Goal: Information Seeking & Learning: Find contact information

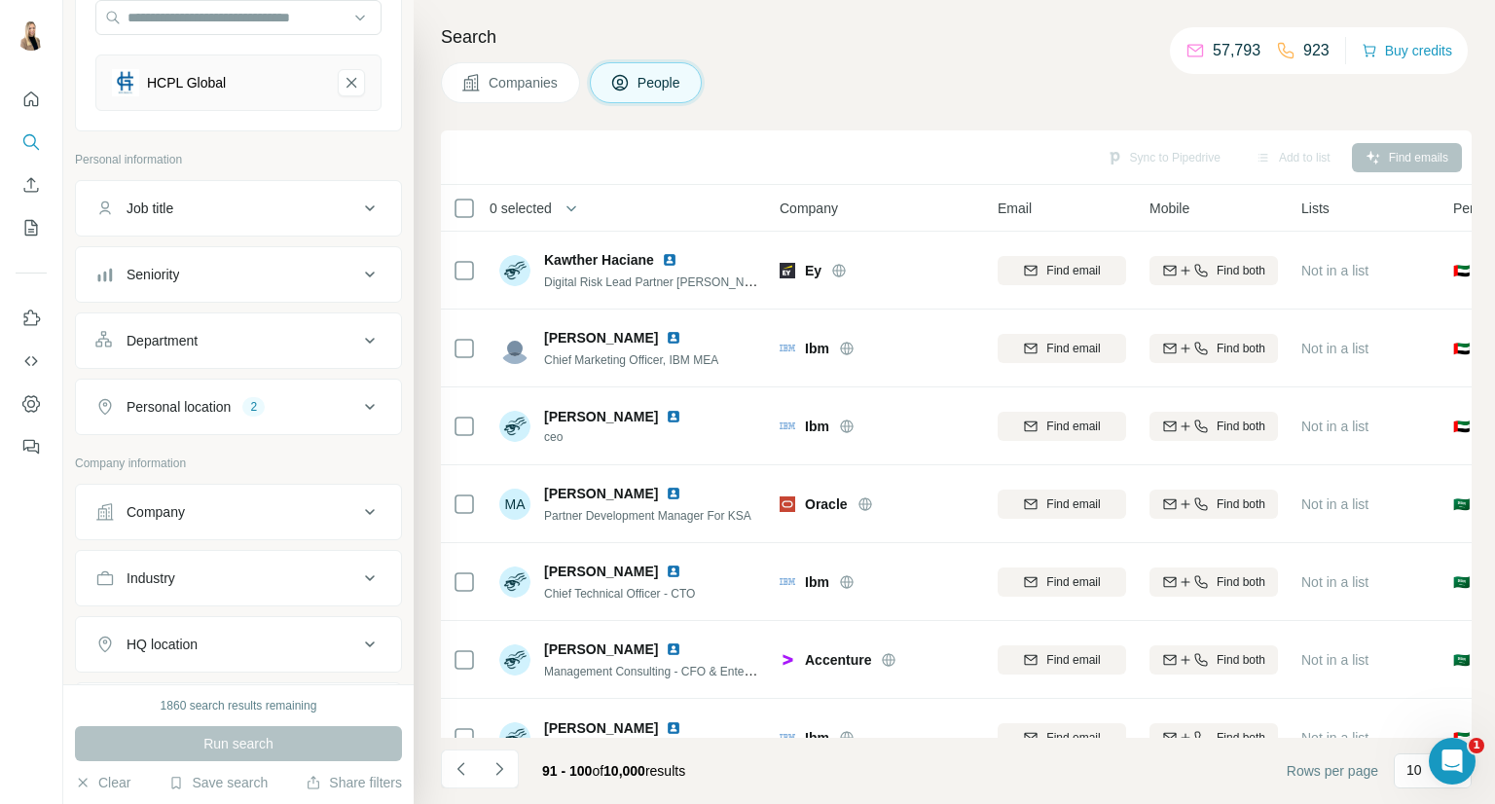
scroll to position [282, 0]
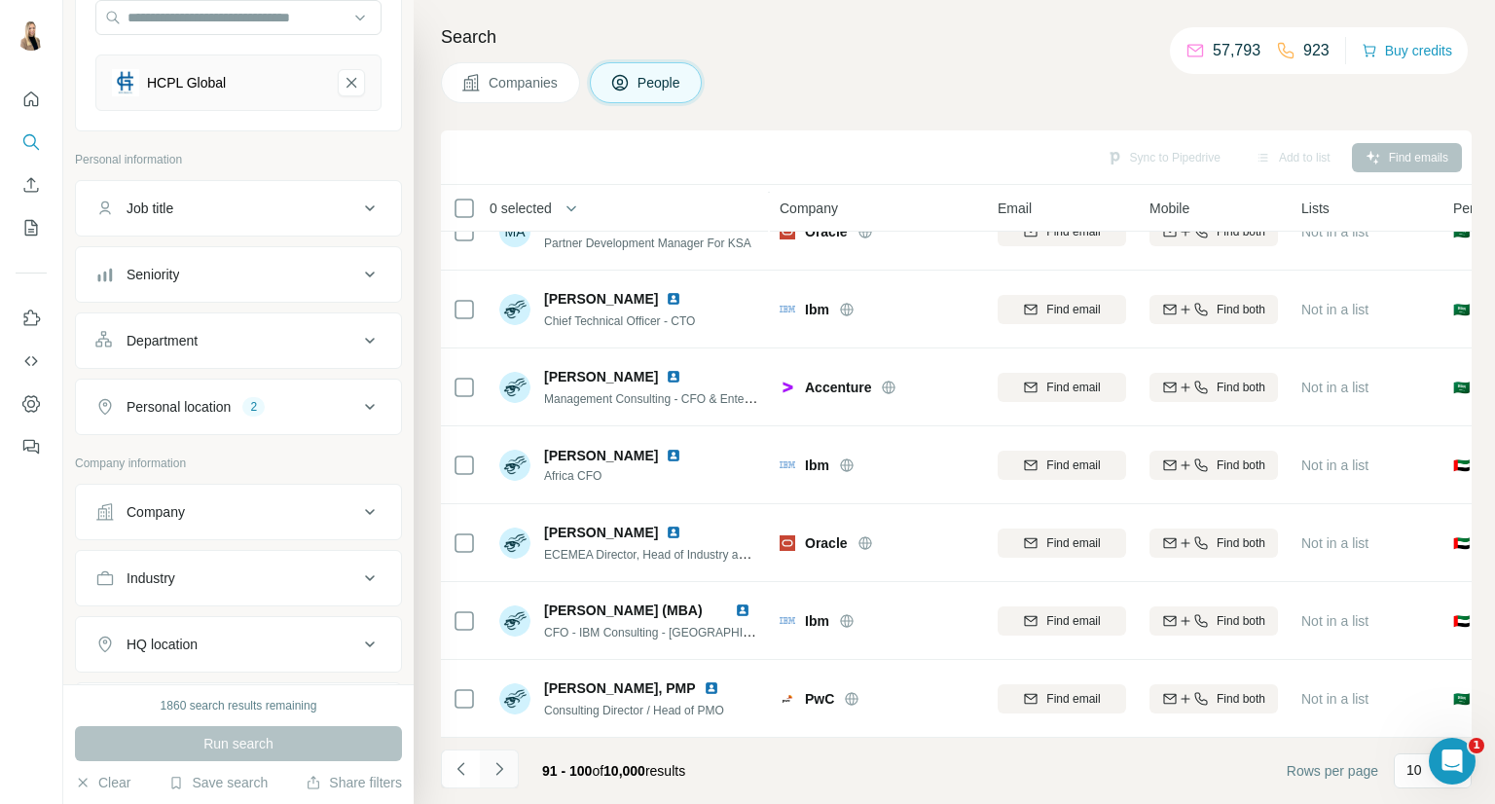
click at [494, 778] on button "Navigate to next page" at bounding box center [499, 768] width 39 height 39
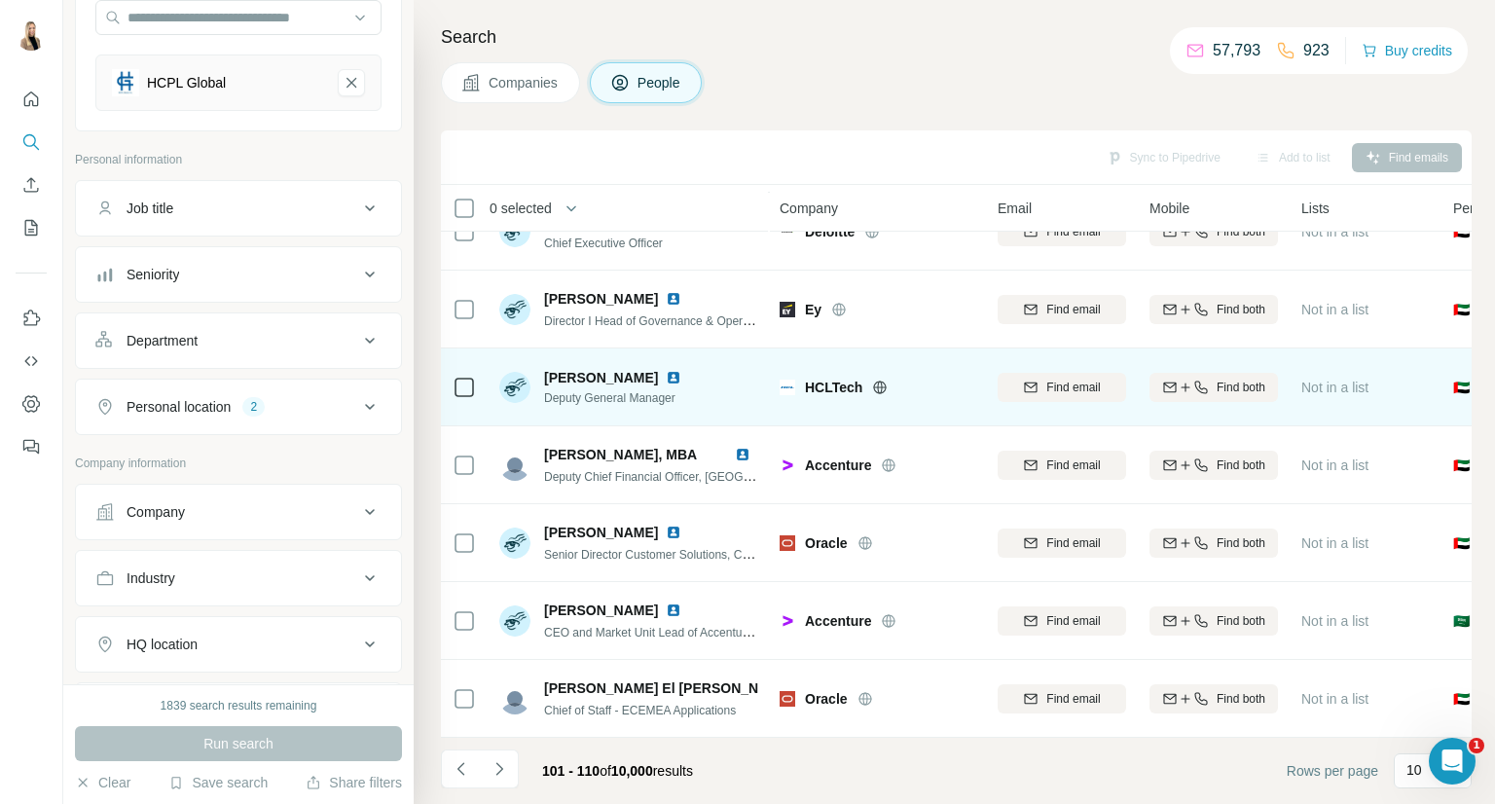
click at [666, 370] on img at bounding box center [674, 378] width 16 height 16
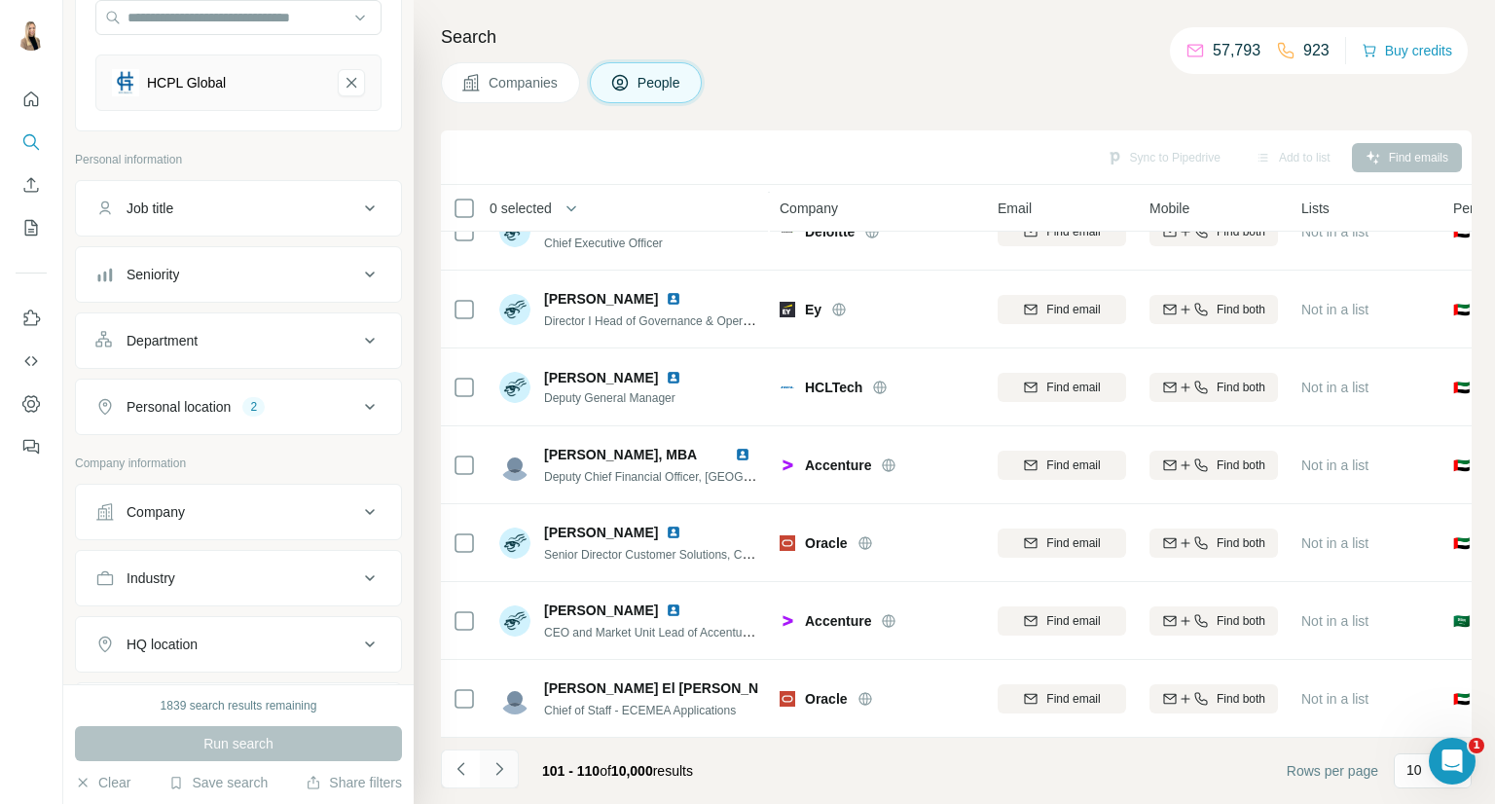
click at [517, 752] on button "Navigate to next page" at bounding box center [499, 768] width 39 height 39
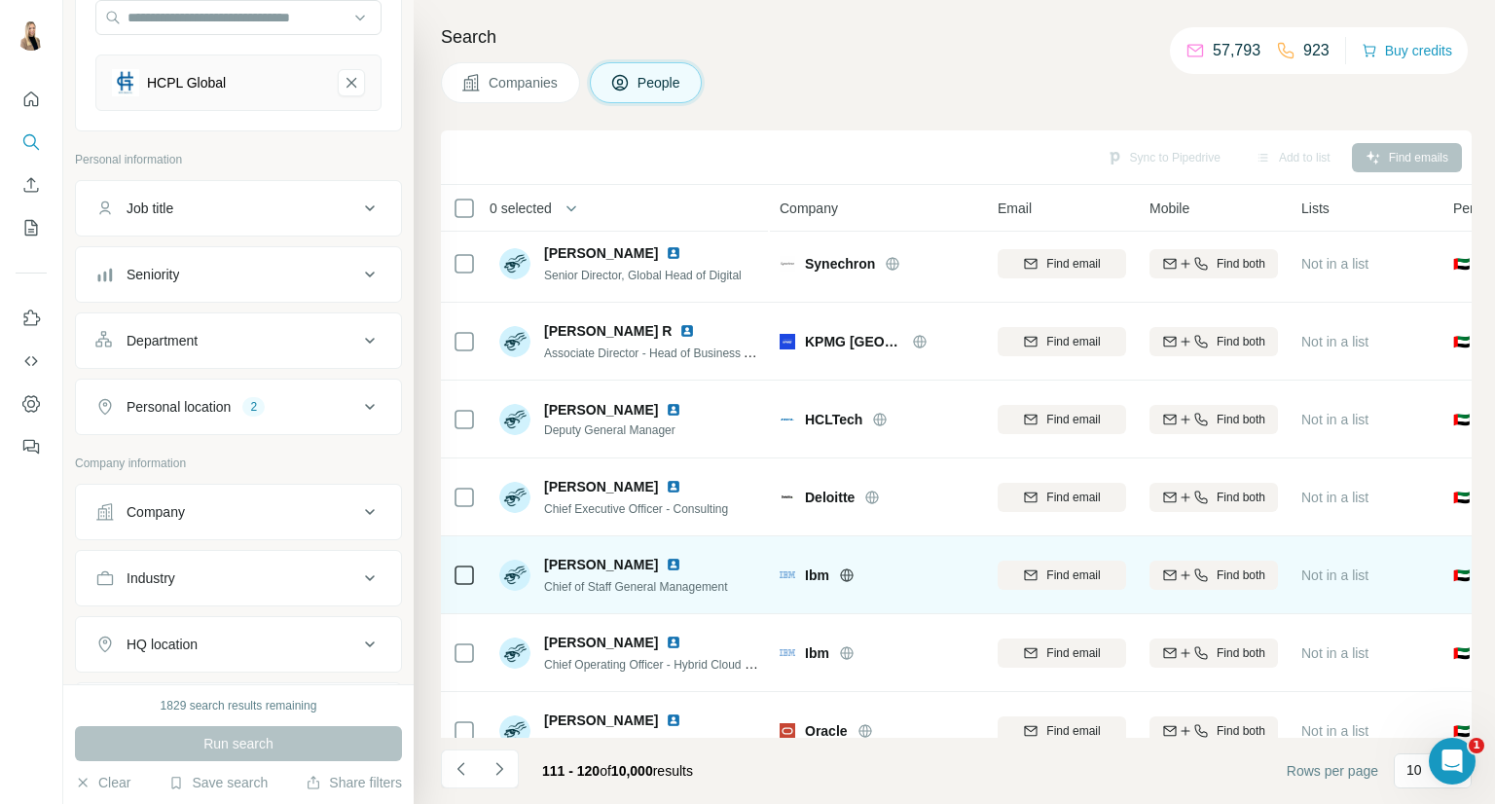
scroll to position [0, 0]
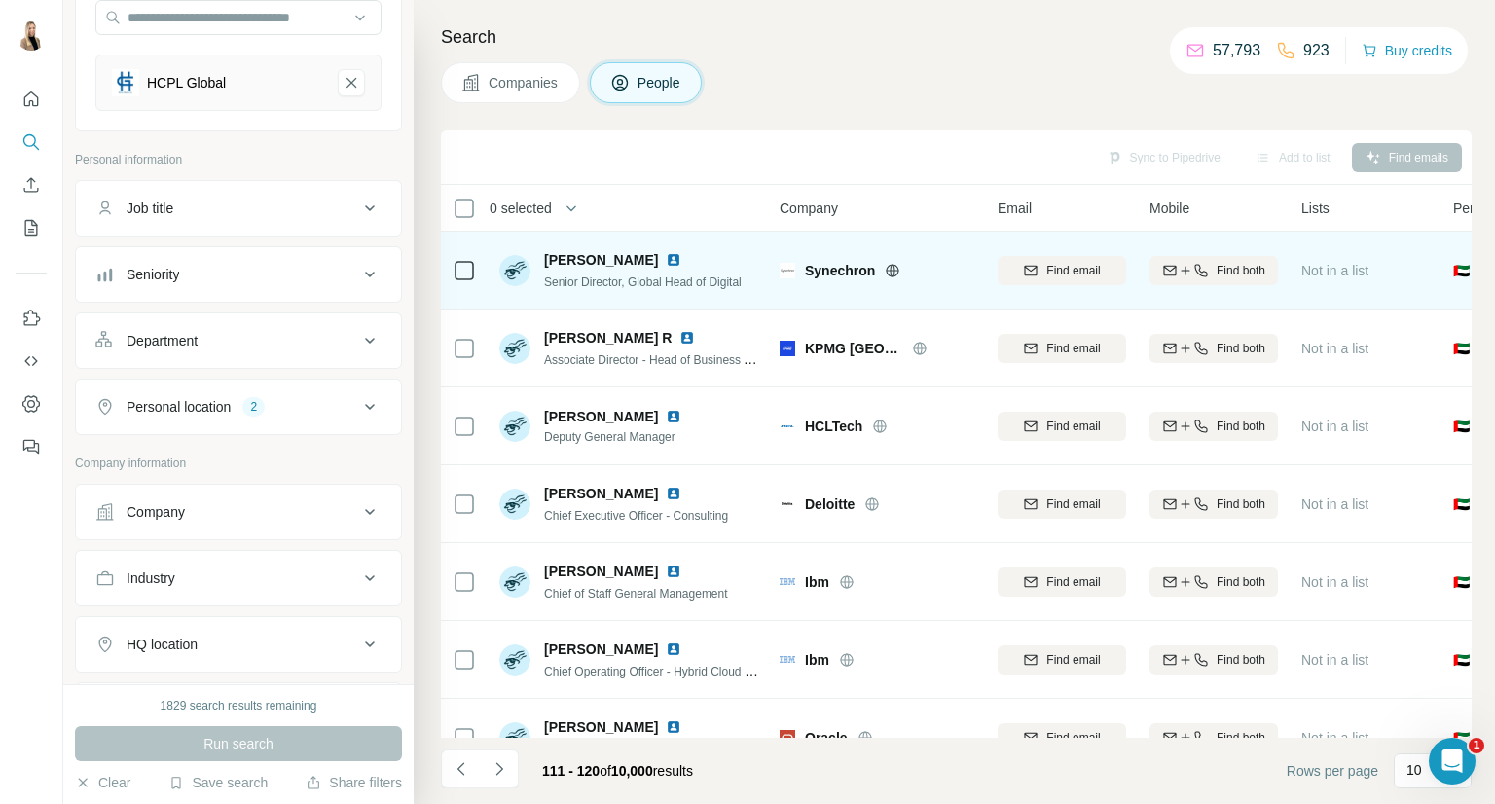
click at [669, 257] on img at bounding box center [674, 260] width 16 height 16
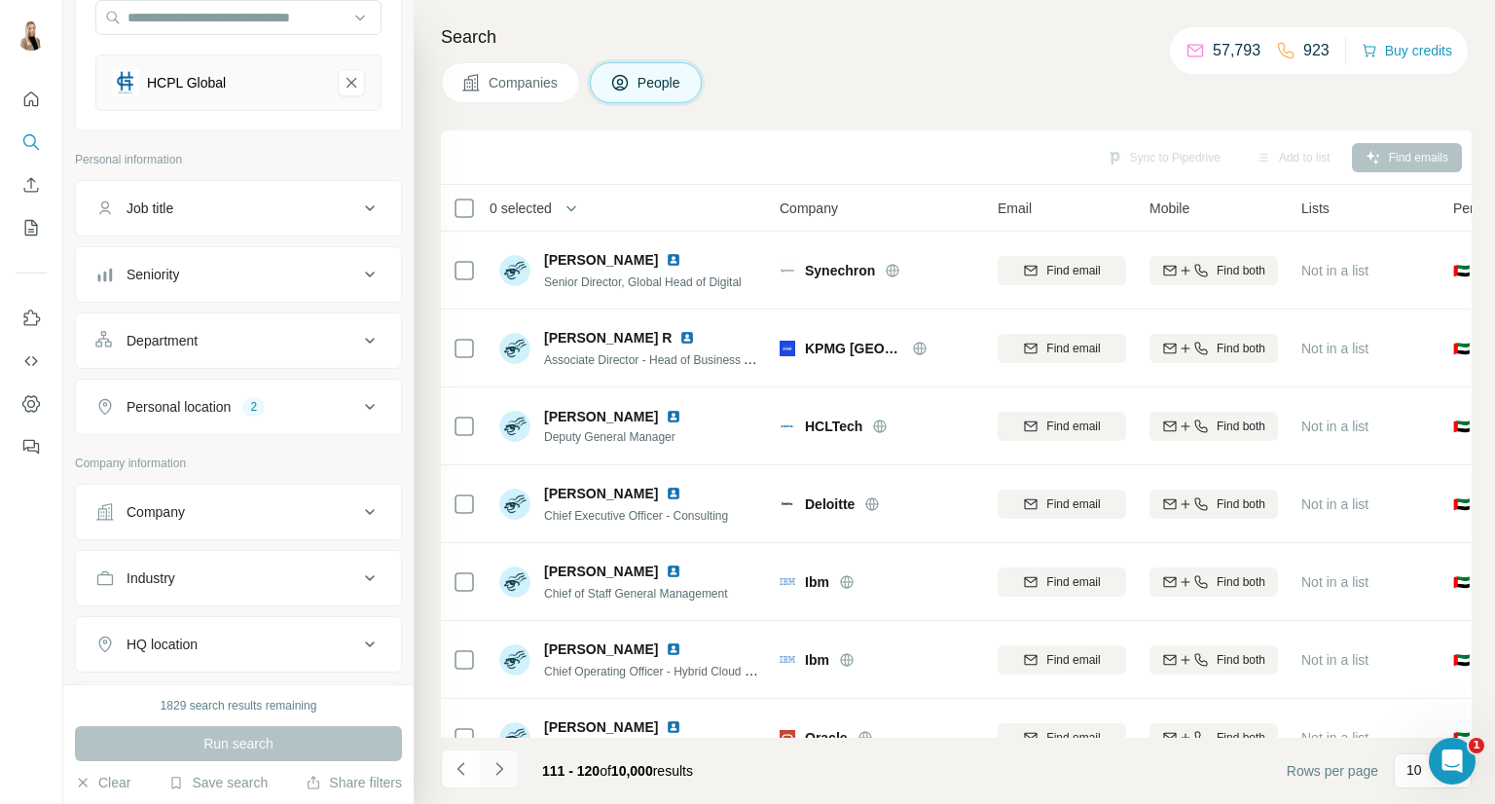
click at [509, 762] on button "Navigate to next page" at bounding box center [499, 768] width 39 height 39
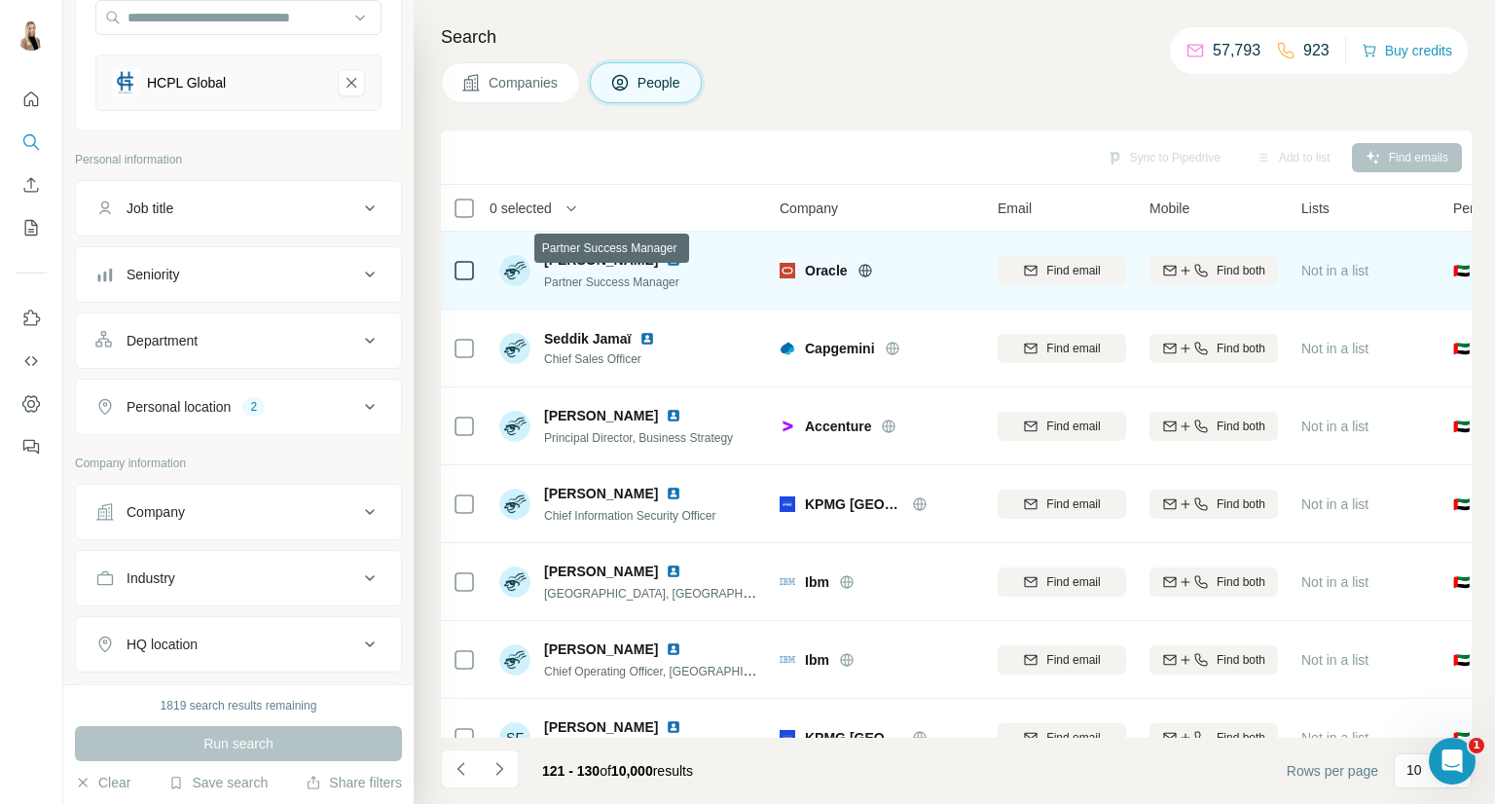
scroll to position [282, 0]
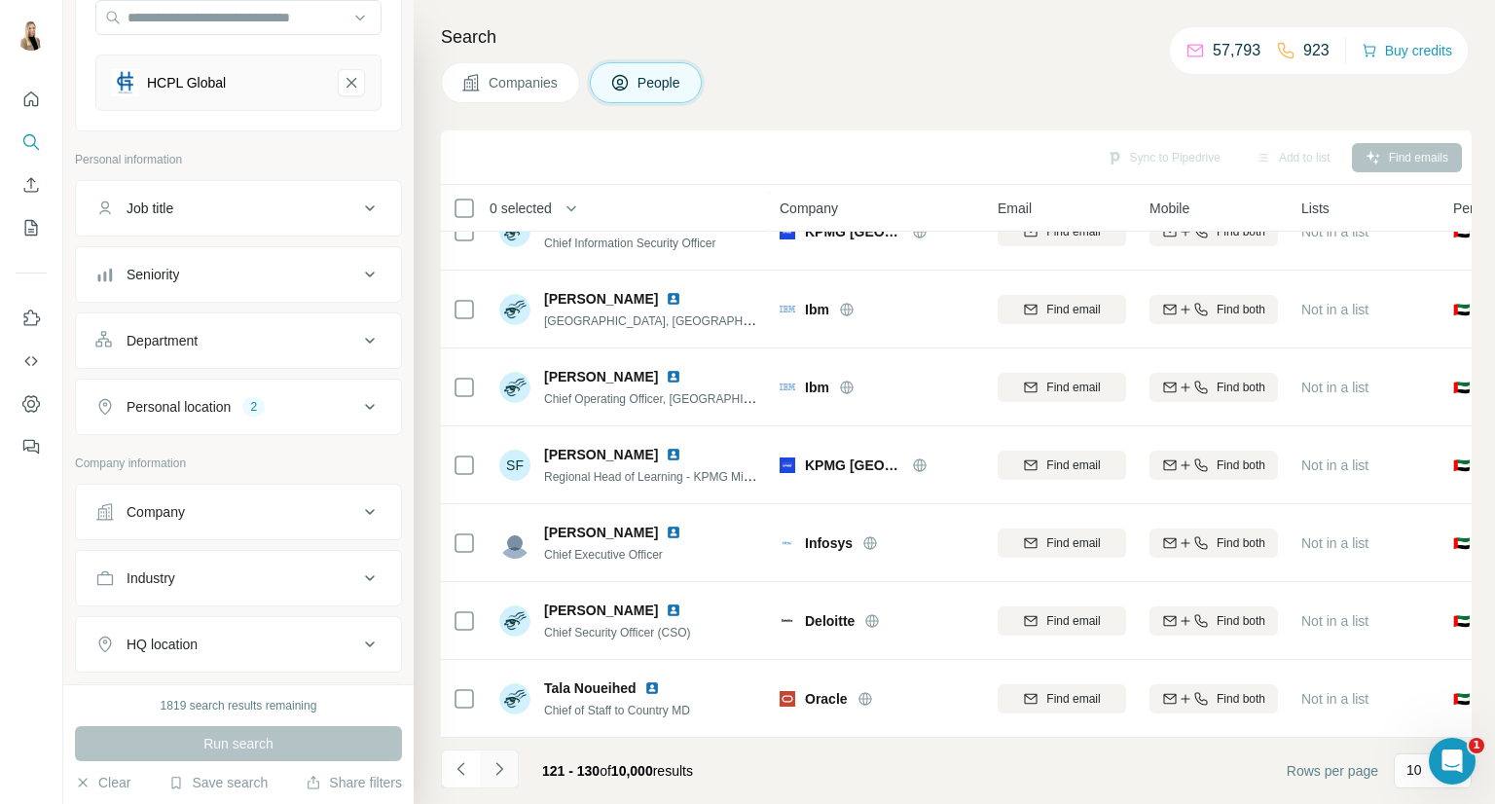
click at [498, 759] on icon "Navigate to next page" at bounding box center [498, 768] width 19 height 19
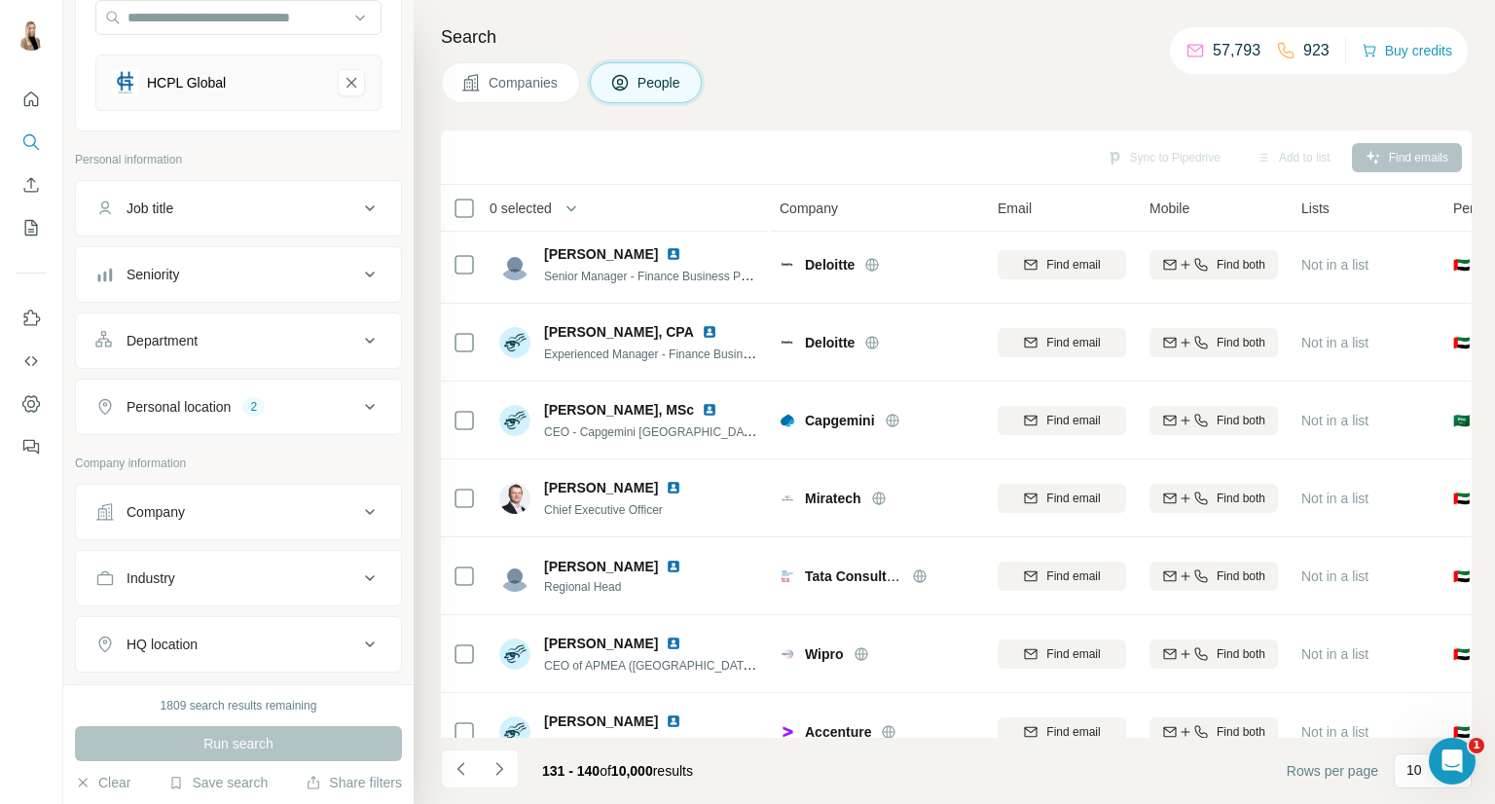
scroll to position [0, 0]
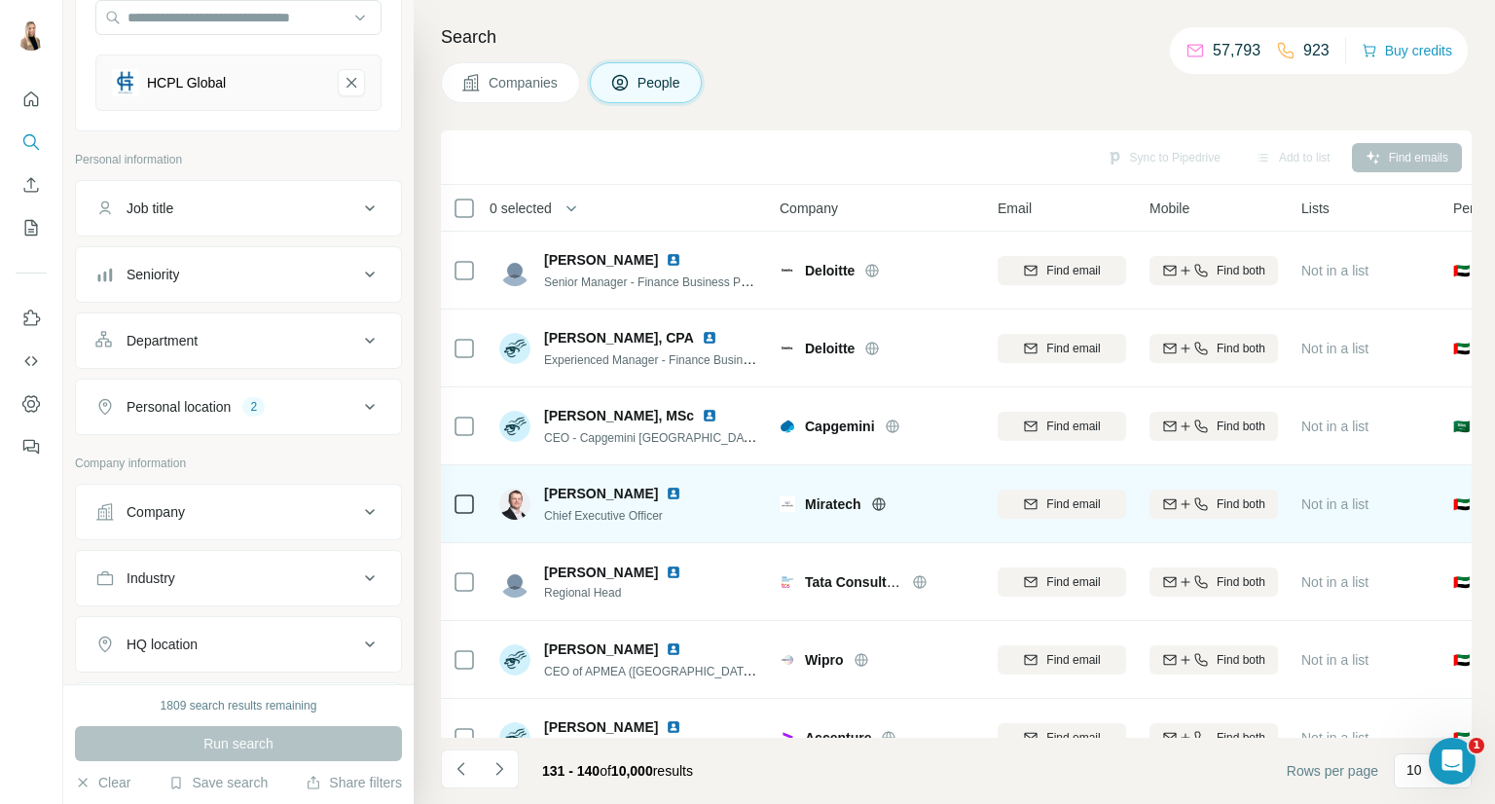
click at [666, 491] on img at bounding box center [674, 494] width 16 height 16
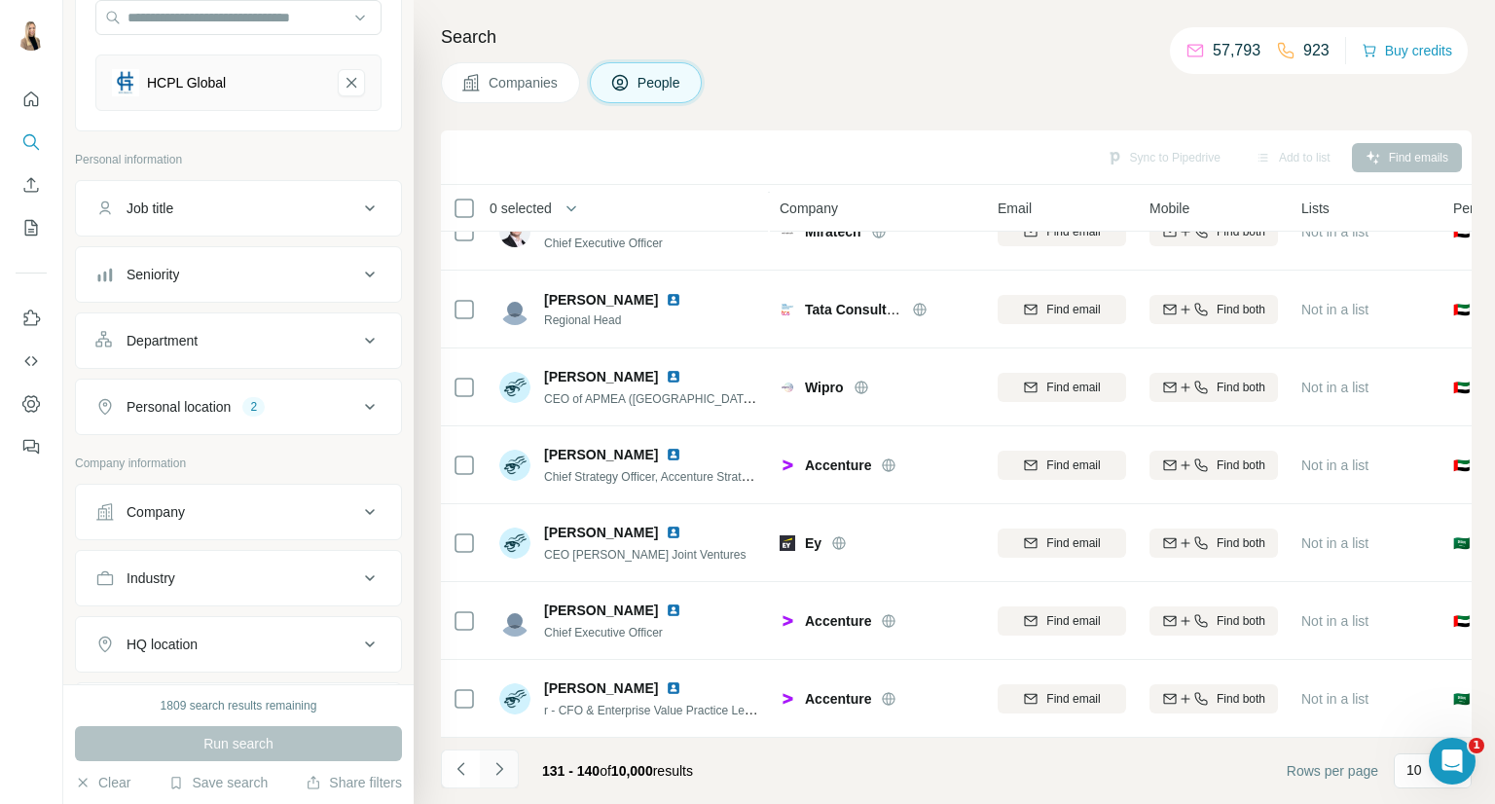
click at [508, 760] on button "Navigate to next page" at bounding box center [499, 768] width 39 height 39
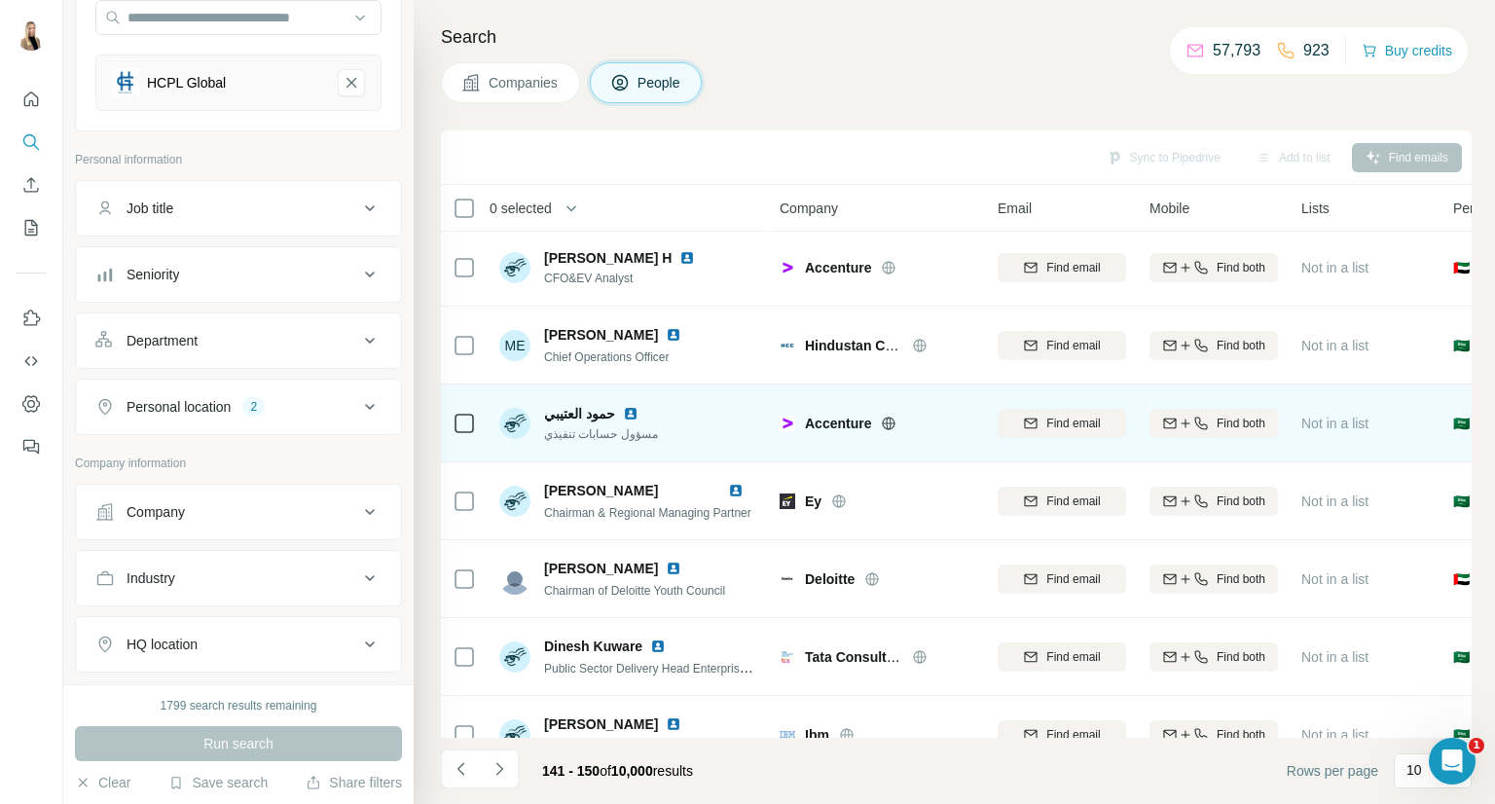
scroll to position [0, 0]
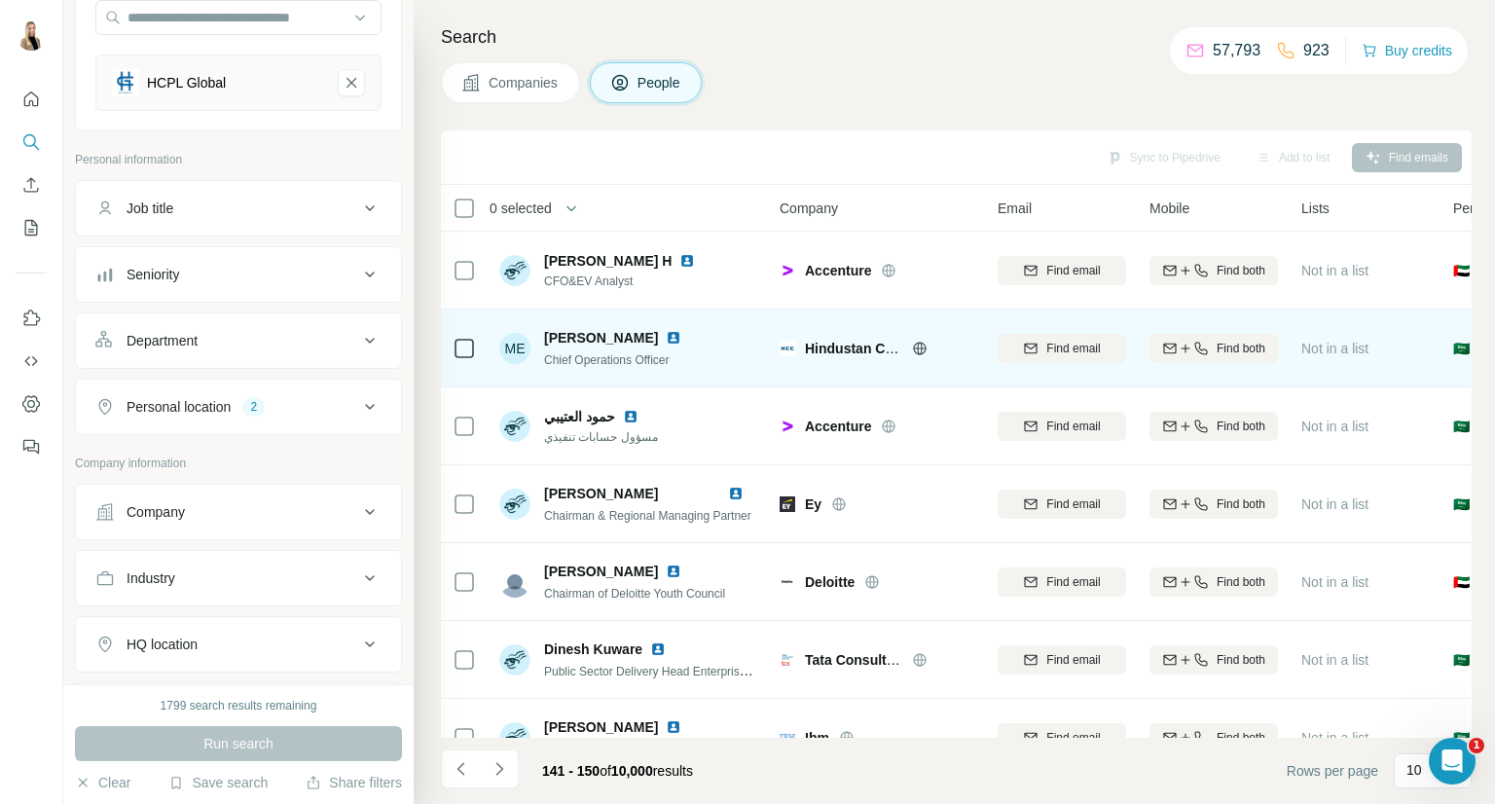
click at [666, 332] on img at bounding box center [674, 338] width 16 height 16
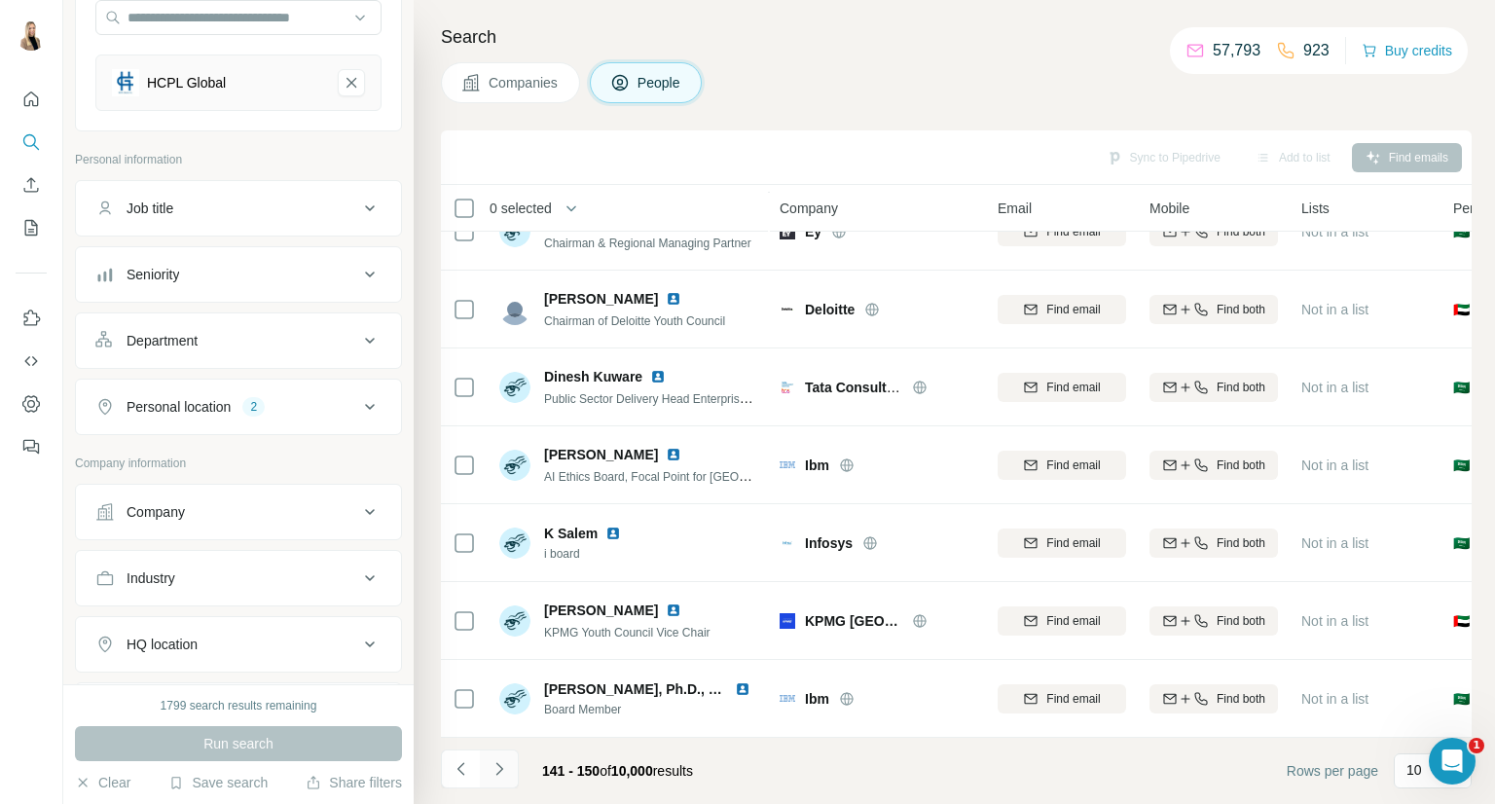
click at [494, 759] on icon "Navigate to next page" at bounding box center [498, 768] width 19 height 19
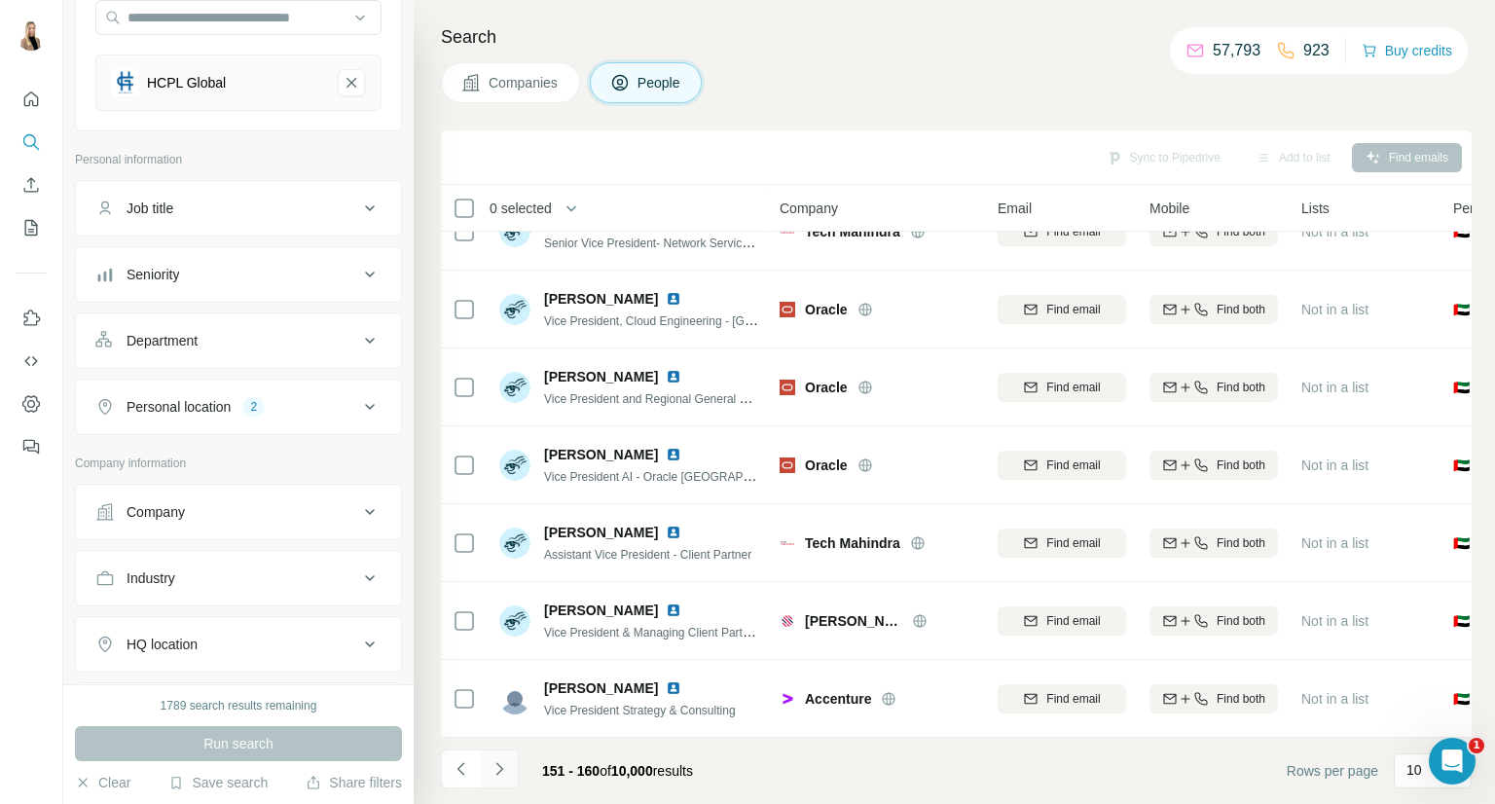
click at [515, 765] on button "Navigate to next page" at bounding box center [499, 768] width 39 height 39
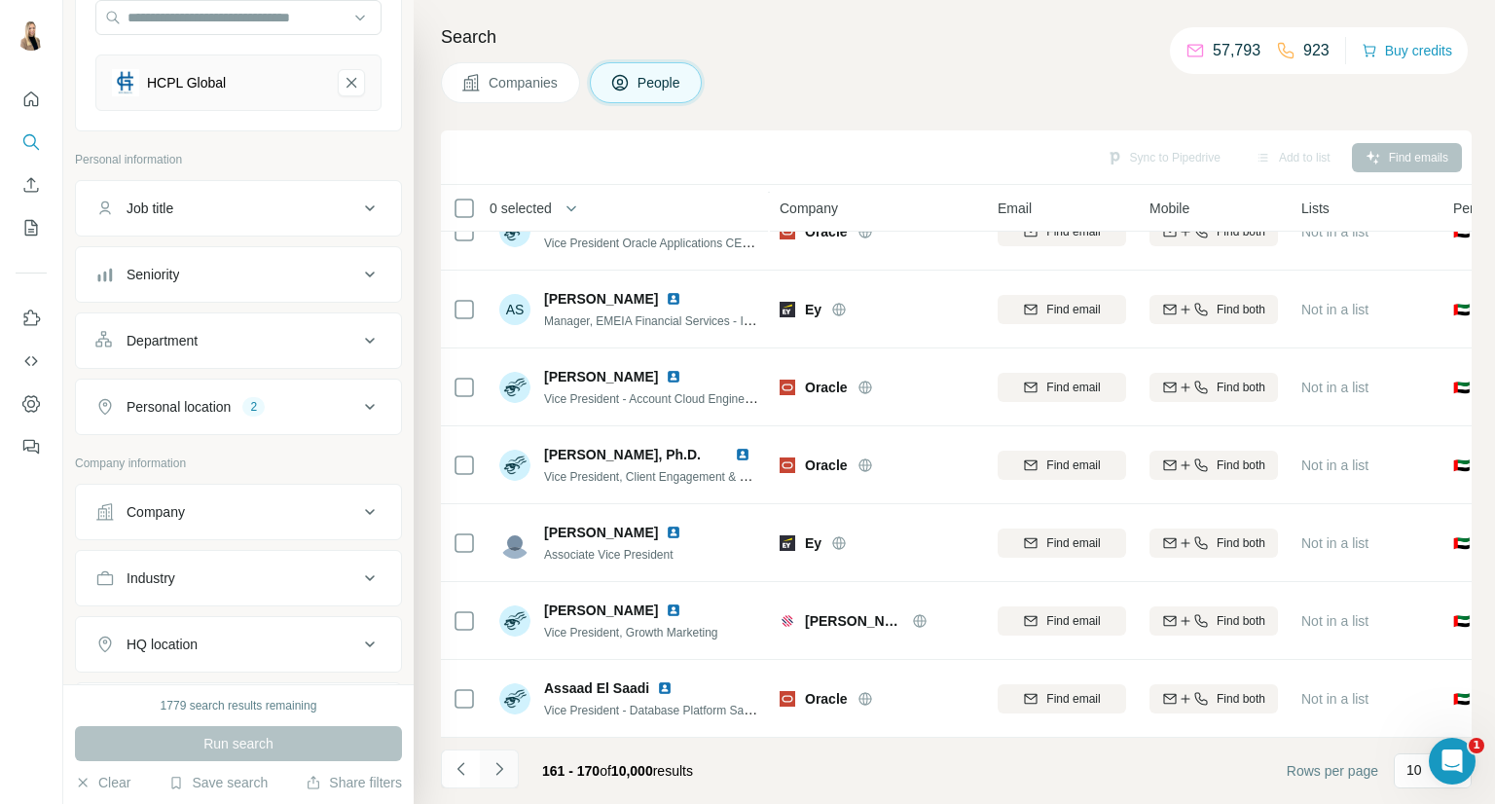
click at [510, 759] on button "Navigate to next page" at bounding box center [499, 768] width 39 height 39
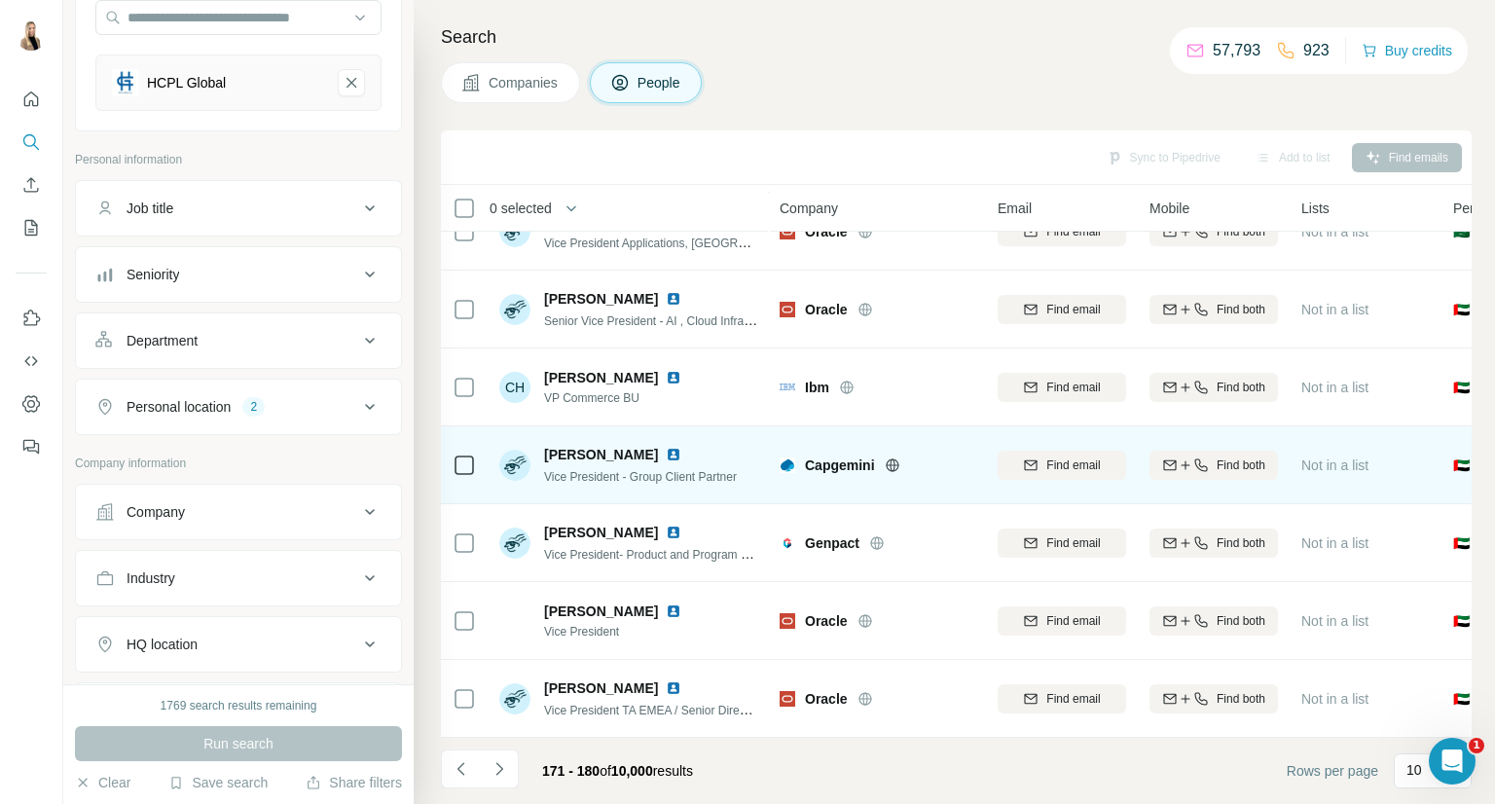
click at [666, 447] on img at bounding box center [674, 455] width 16 height 16
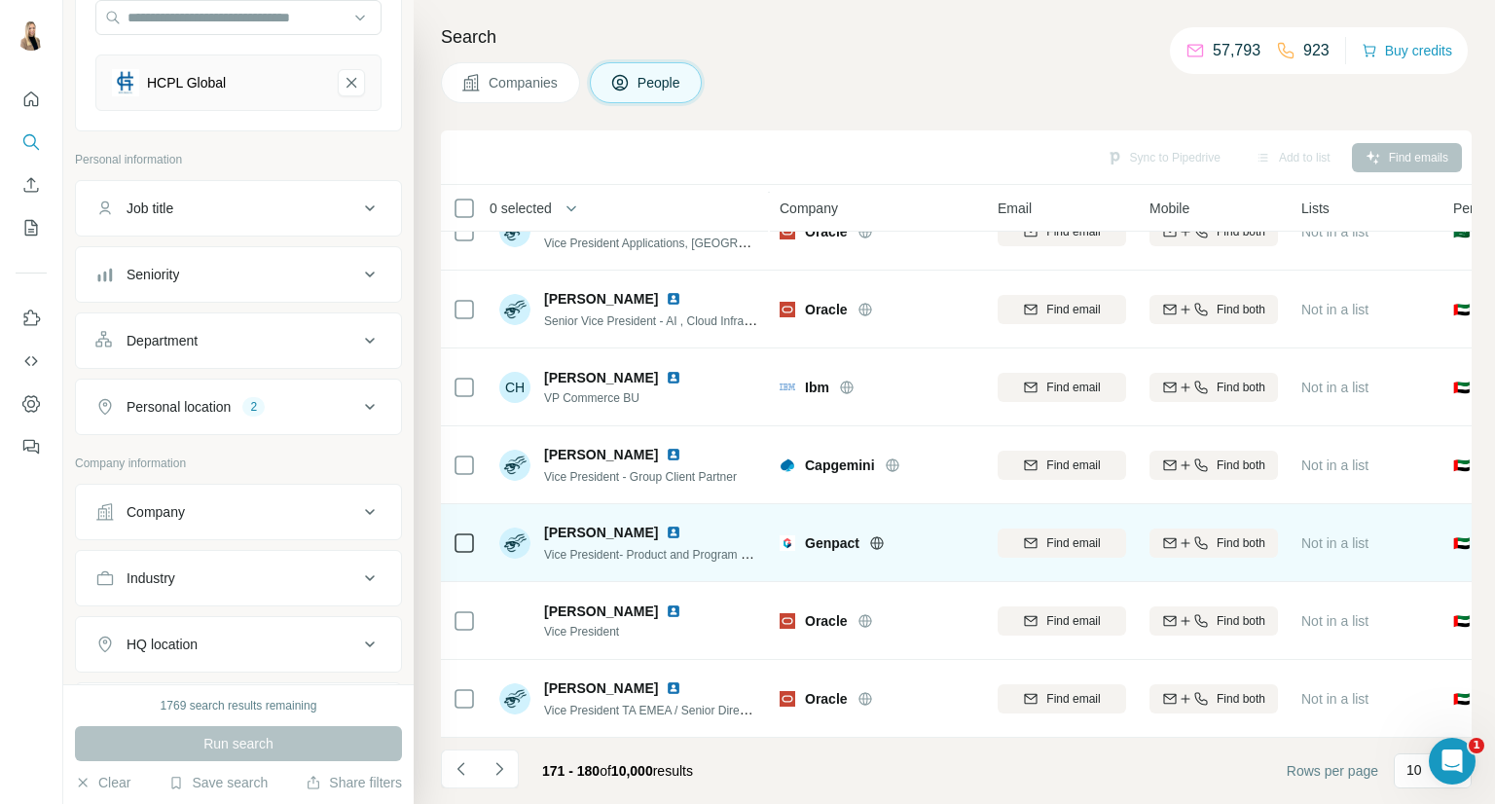
click at [668, 524] on img at bounding box center [674, 532] width 16 height 16
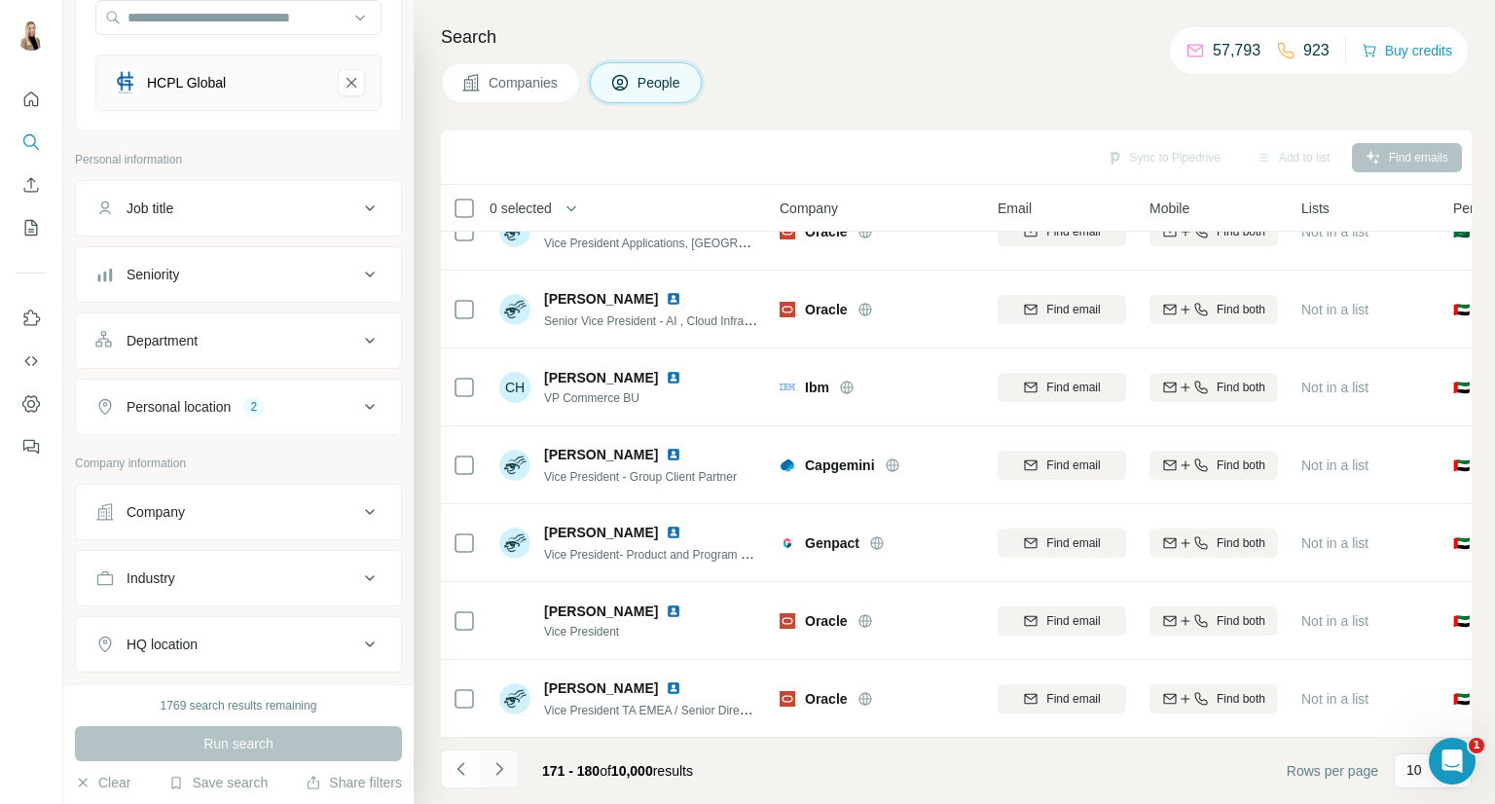
click at [499, 756] on button "Navigate to next page" at bounding box center [499, 768] width 39 height 39
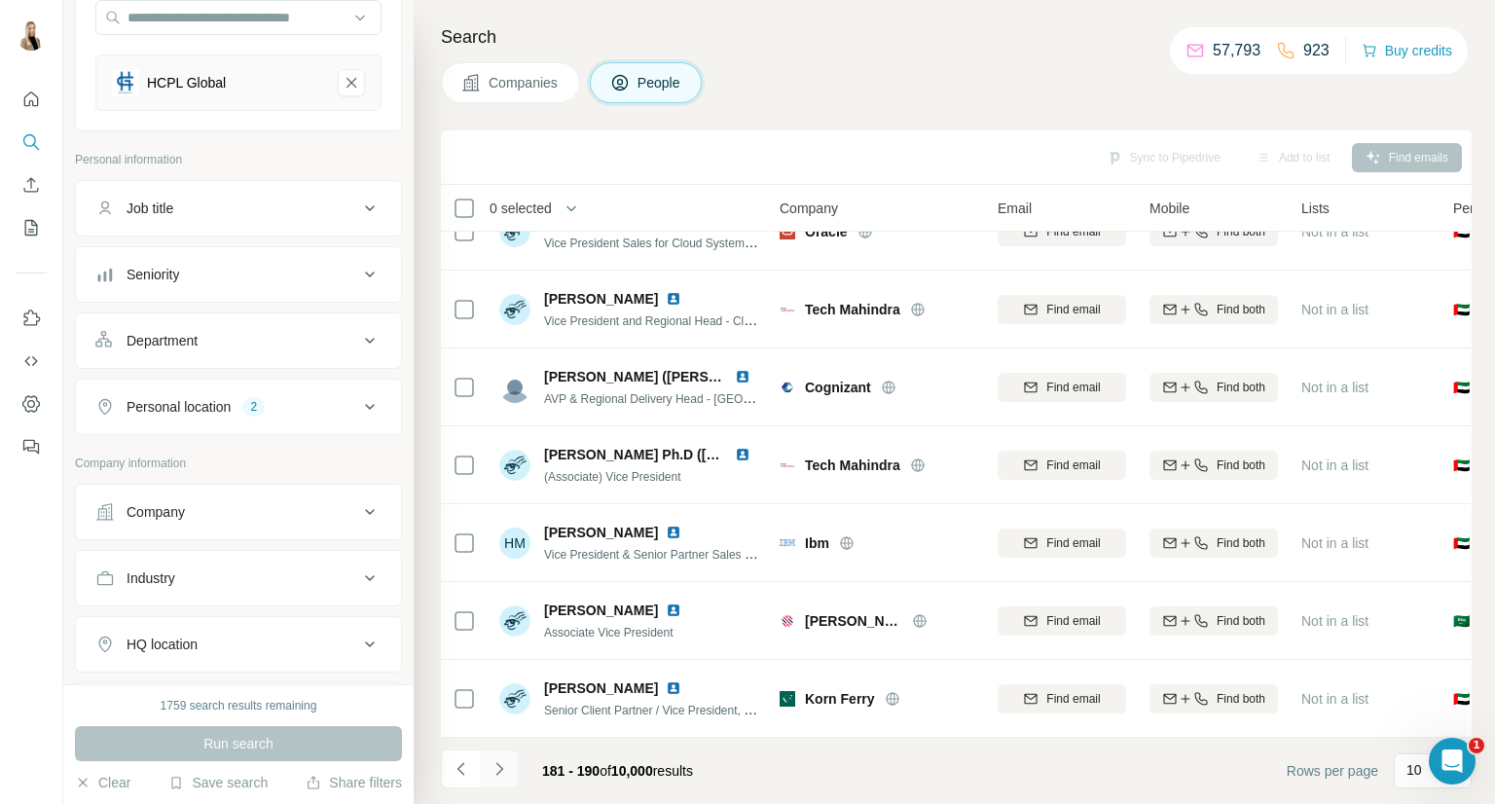
click at [513, 759] on button "Navigate to next page" at bounding box center [499, 768] width 39 height 39
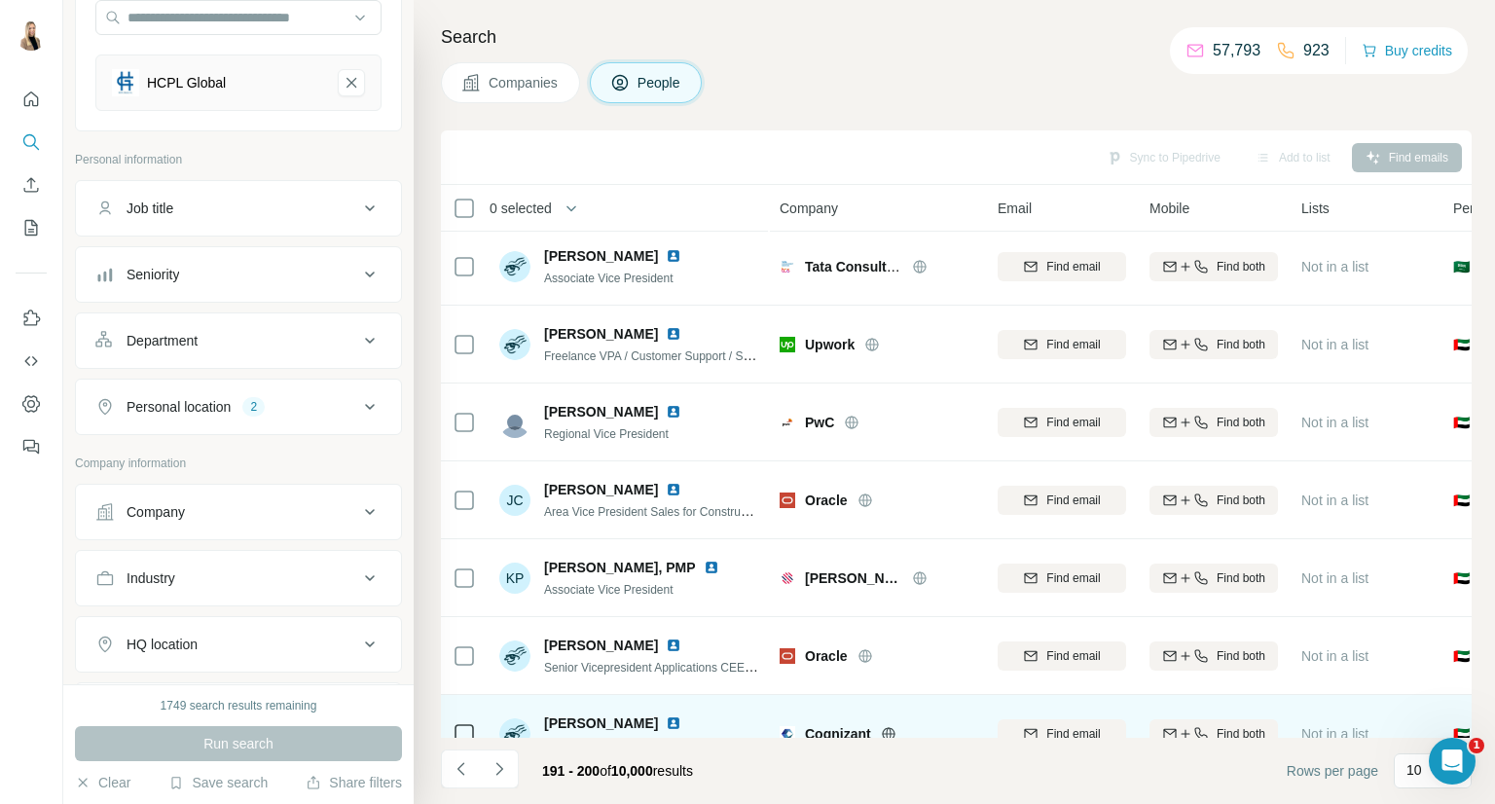
scroll to position [0, 0]
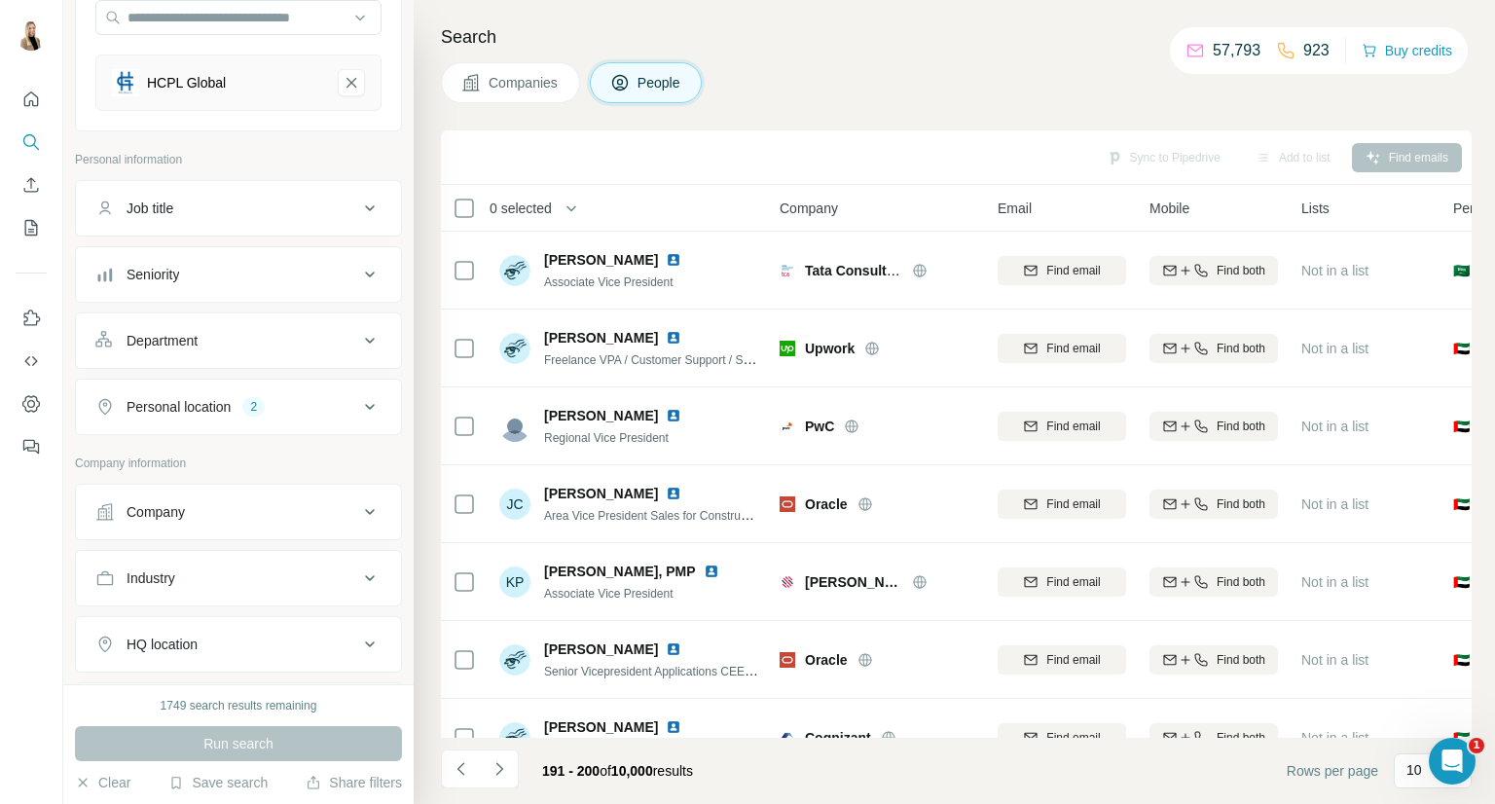
click at [548, 80] on span "Companies" at bounding box center [523, 82] width 71 height 19
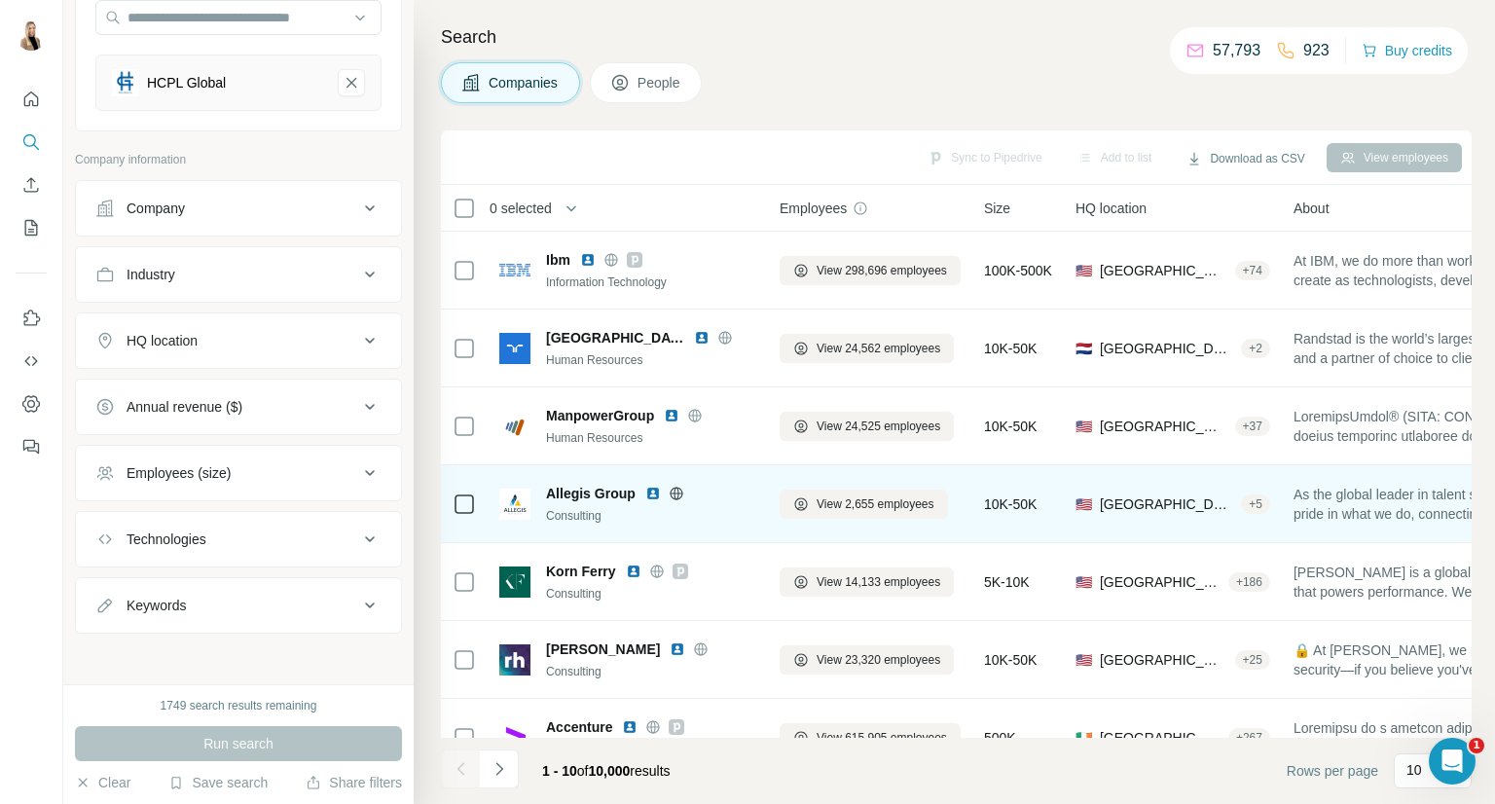
click at [649, 495] on img at bounding box center [653, 494] width 16 height 16
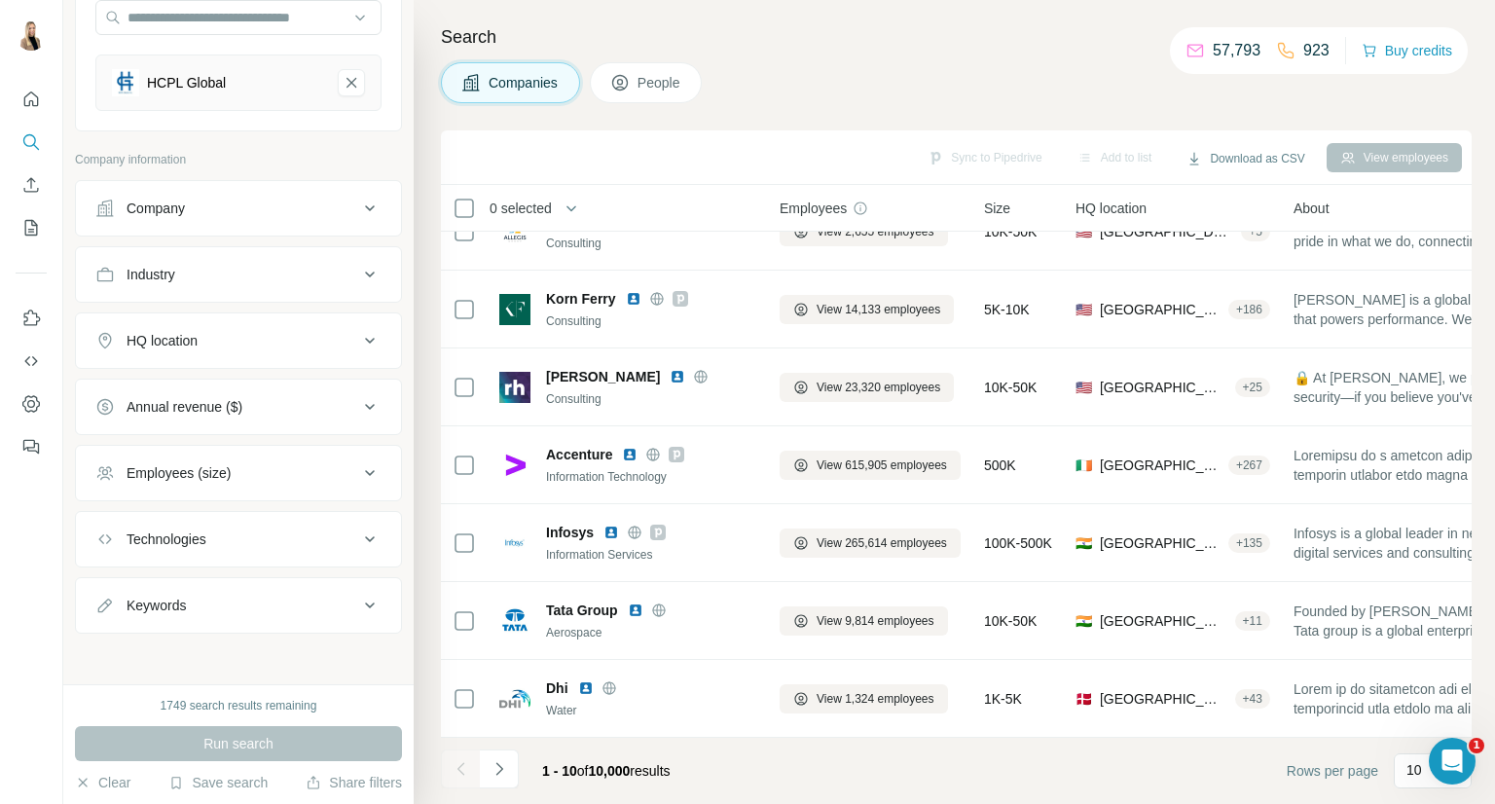
scroll to position [282, 0]
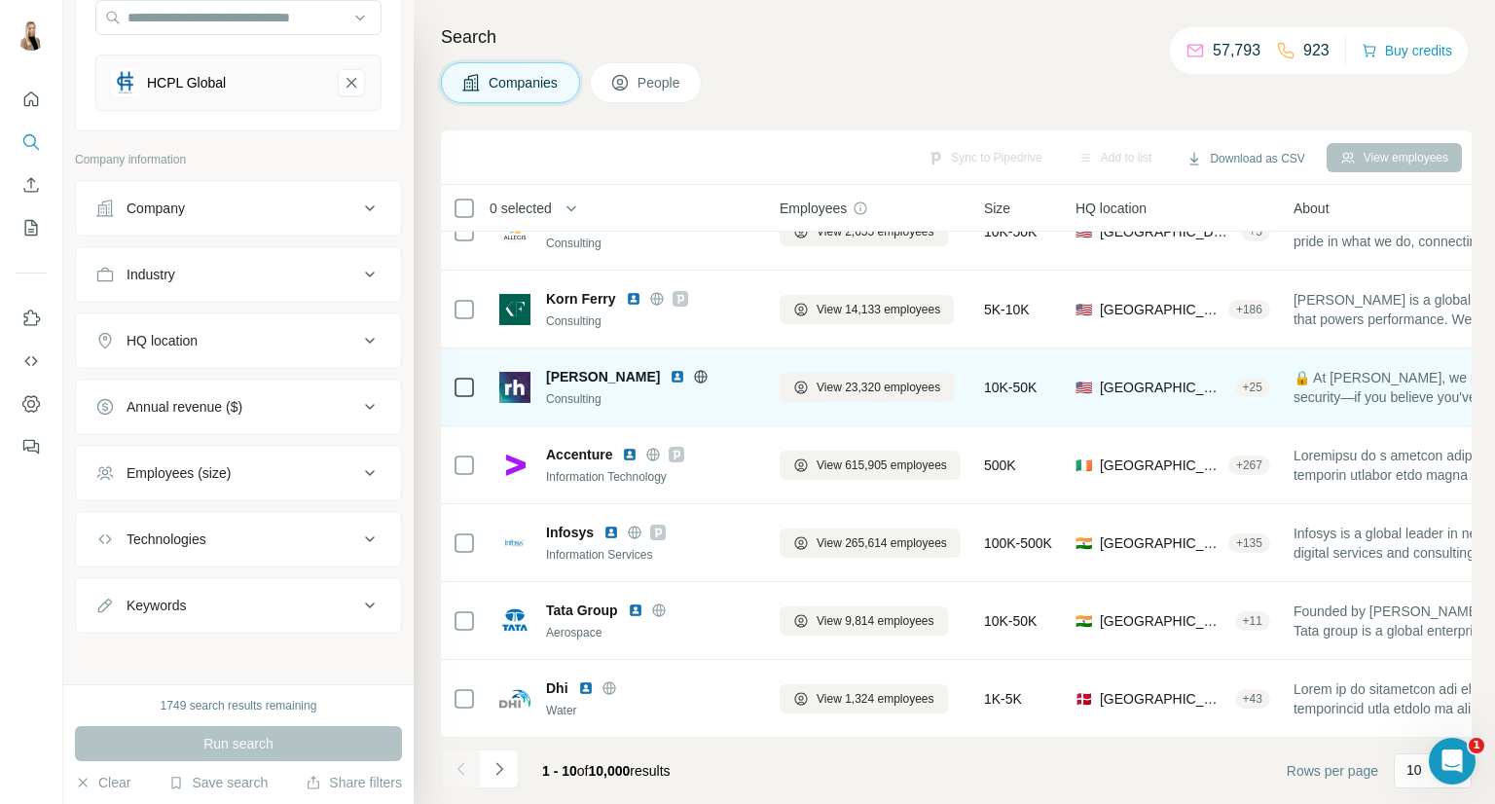
click at [669, 370] on img at bounding box center [677, 377] width 16 height 16
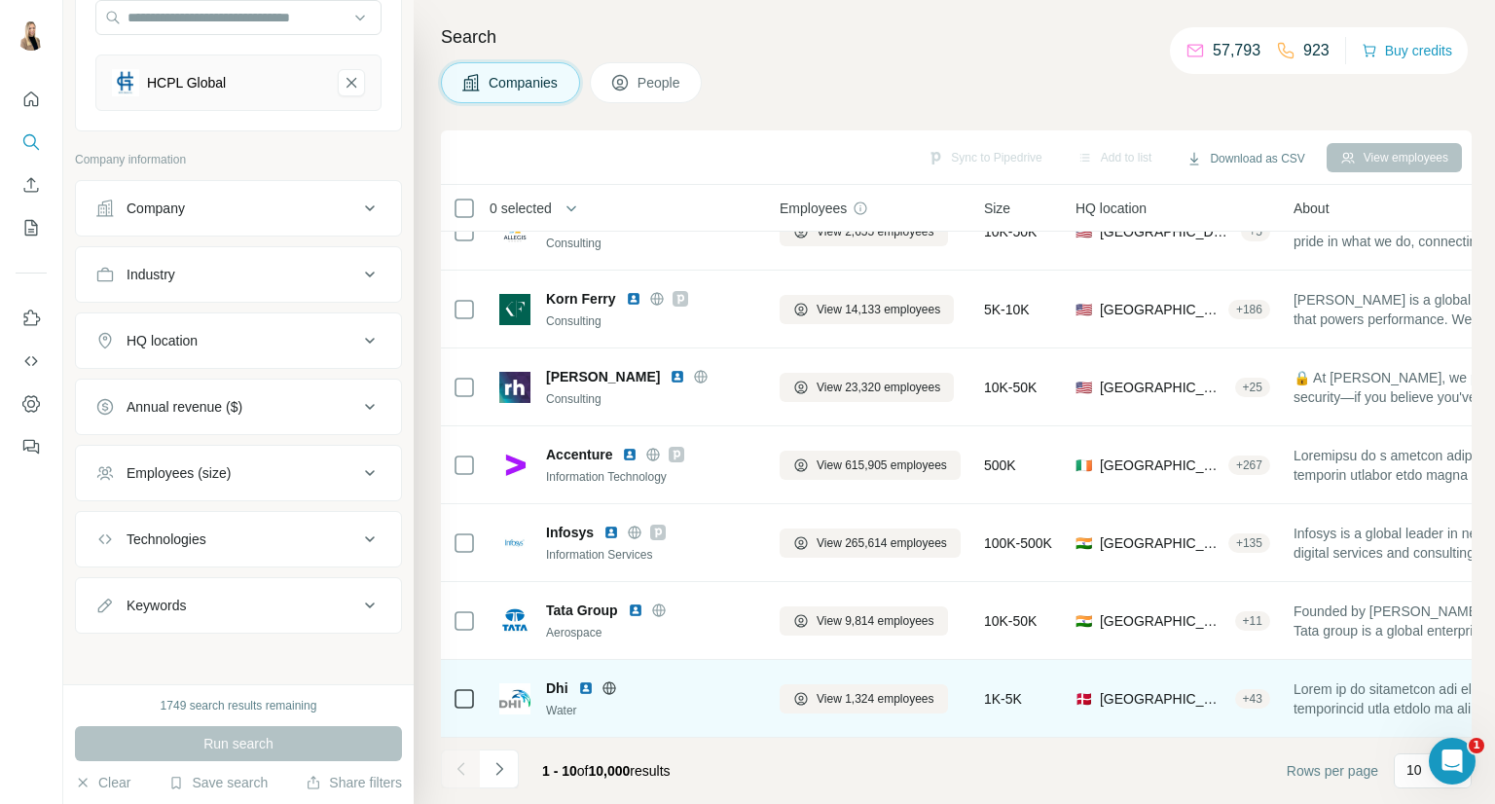
click at [589, 680] on img at bounding box center [586, 688] width 16 height 16
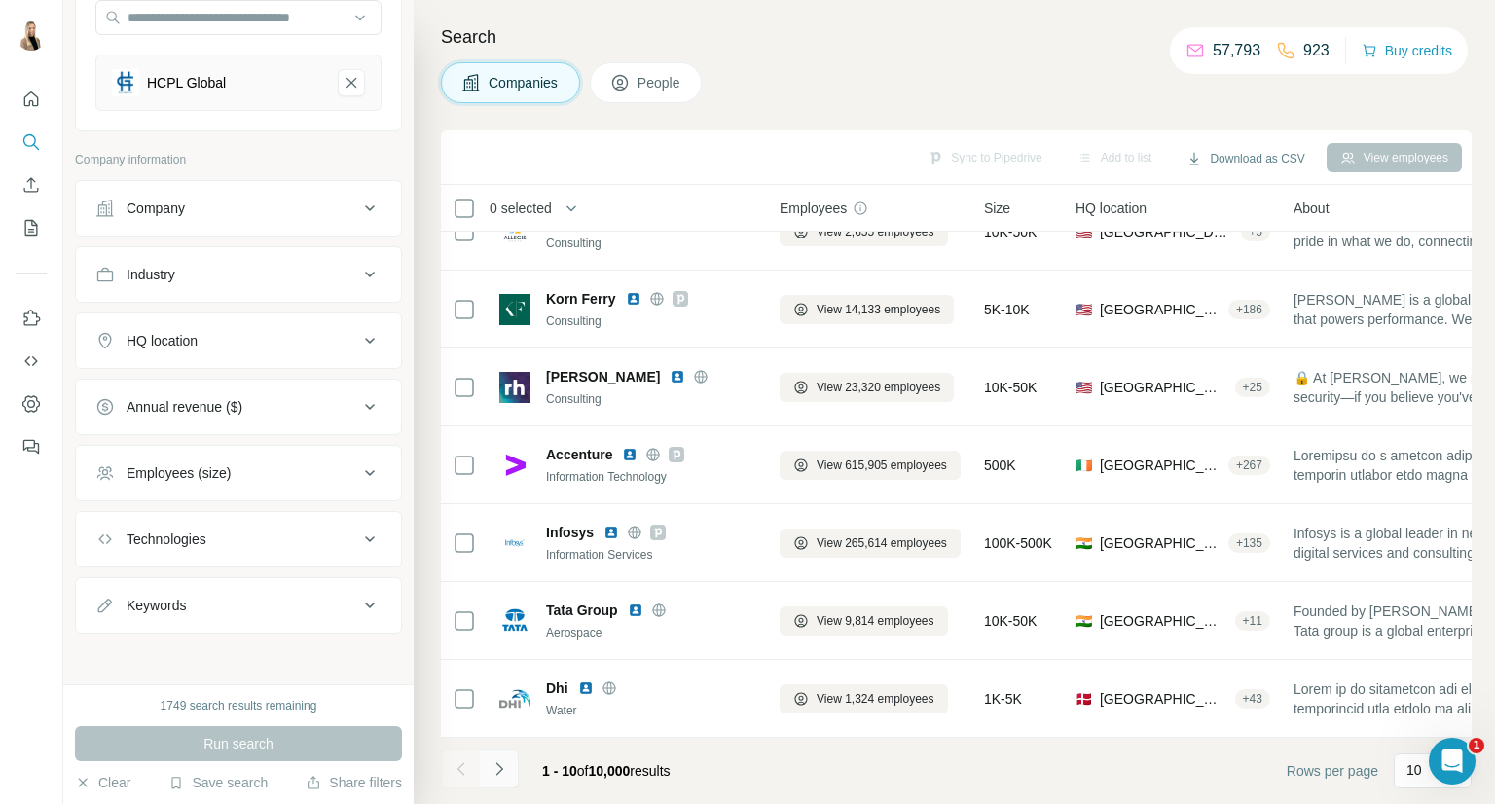
click at [512, 767] on button "Navigate to next page" at bounding box center [499, 768] width 39 height 39
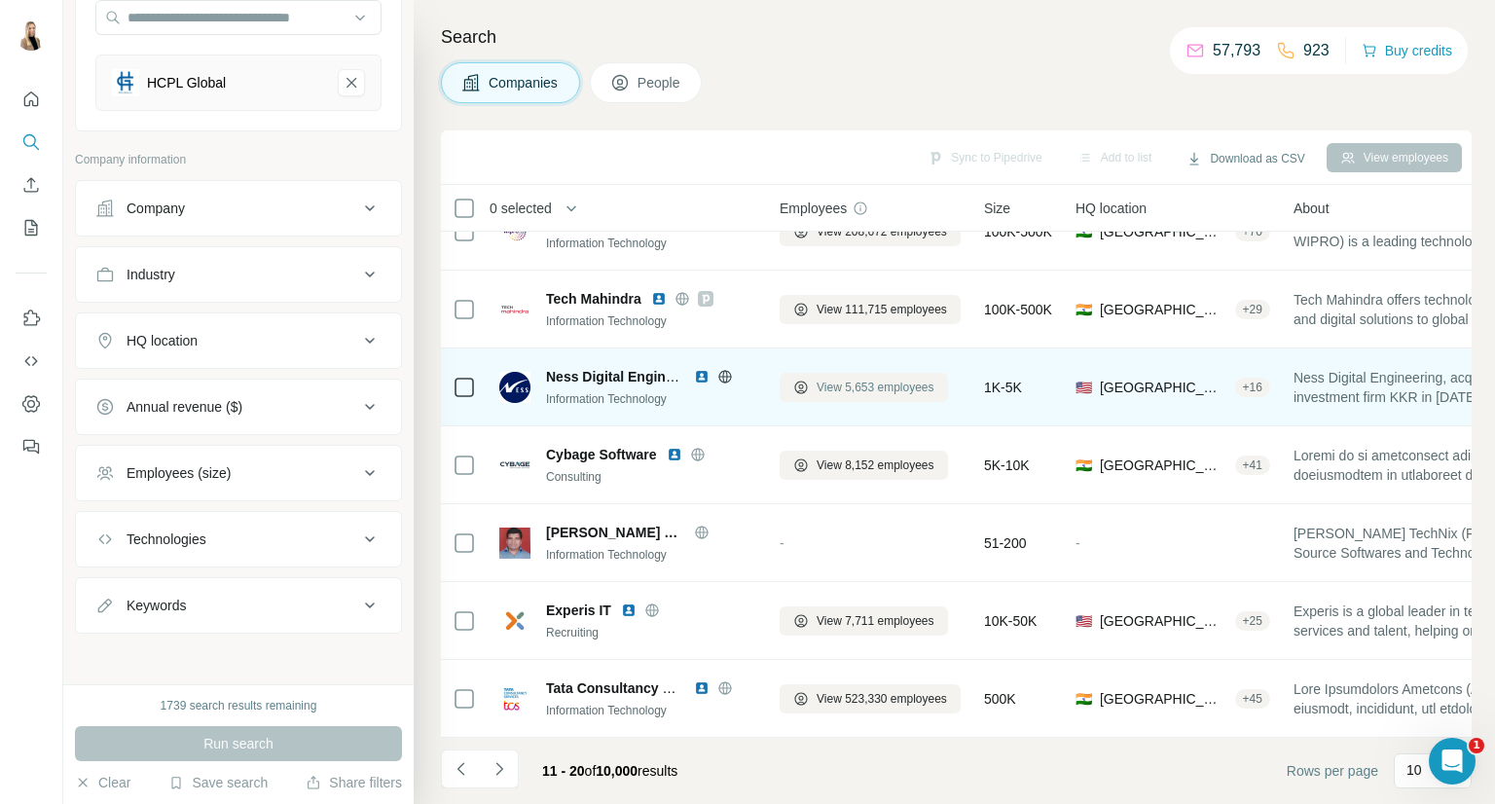
click at [850, 379] on span "View 5,653 employees" at bounding box center [875, 388] width 118 height 18
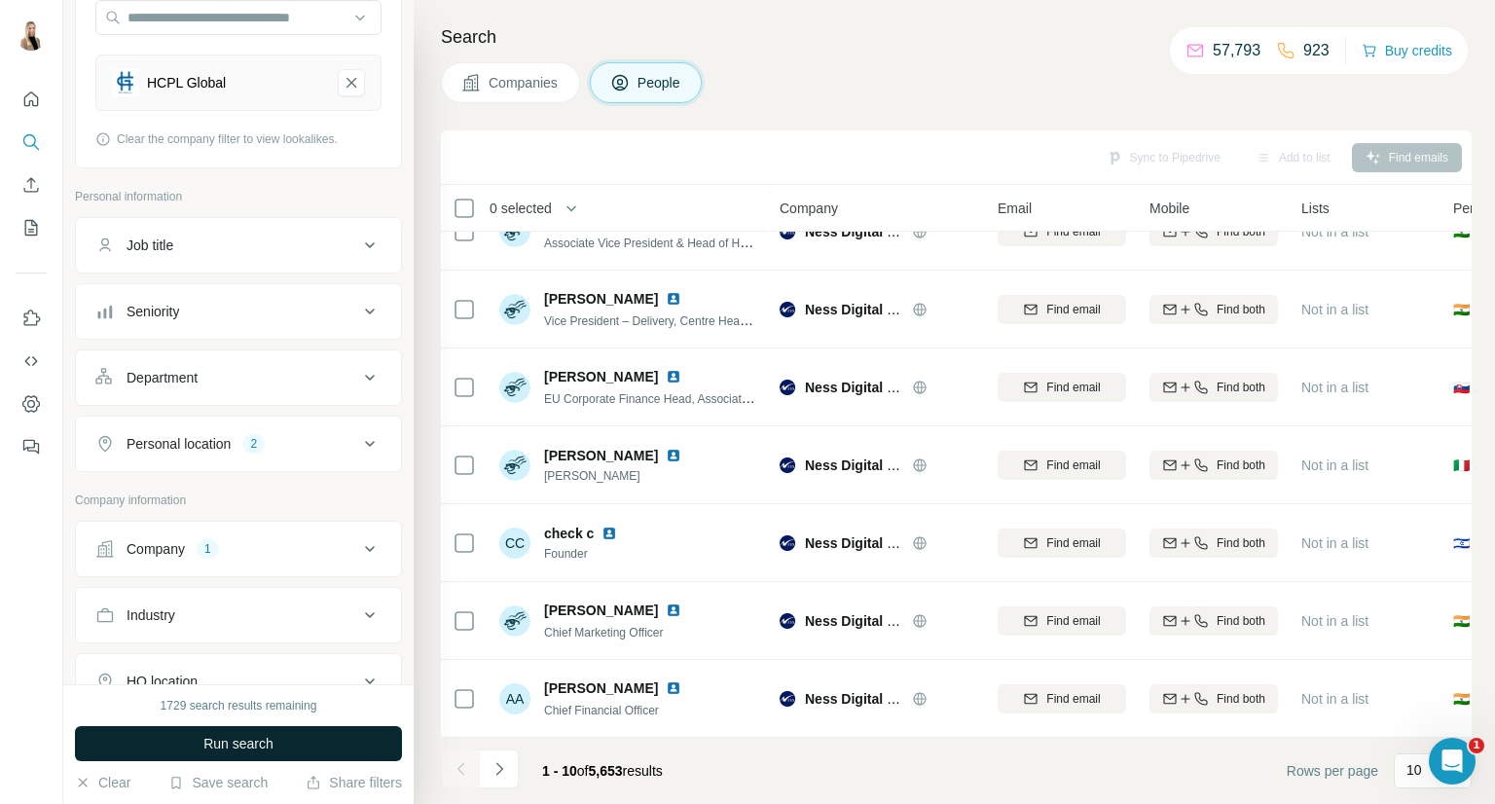
click at [274, 743] on button "Run search" at bounding box center [238, 743] width 327 height 35
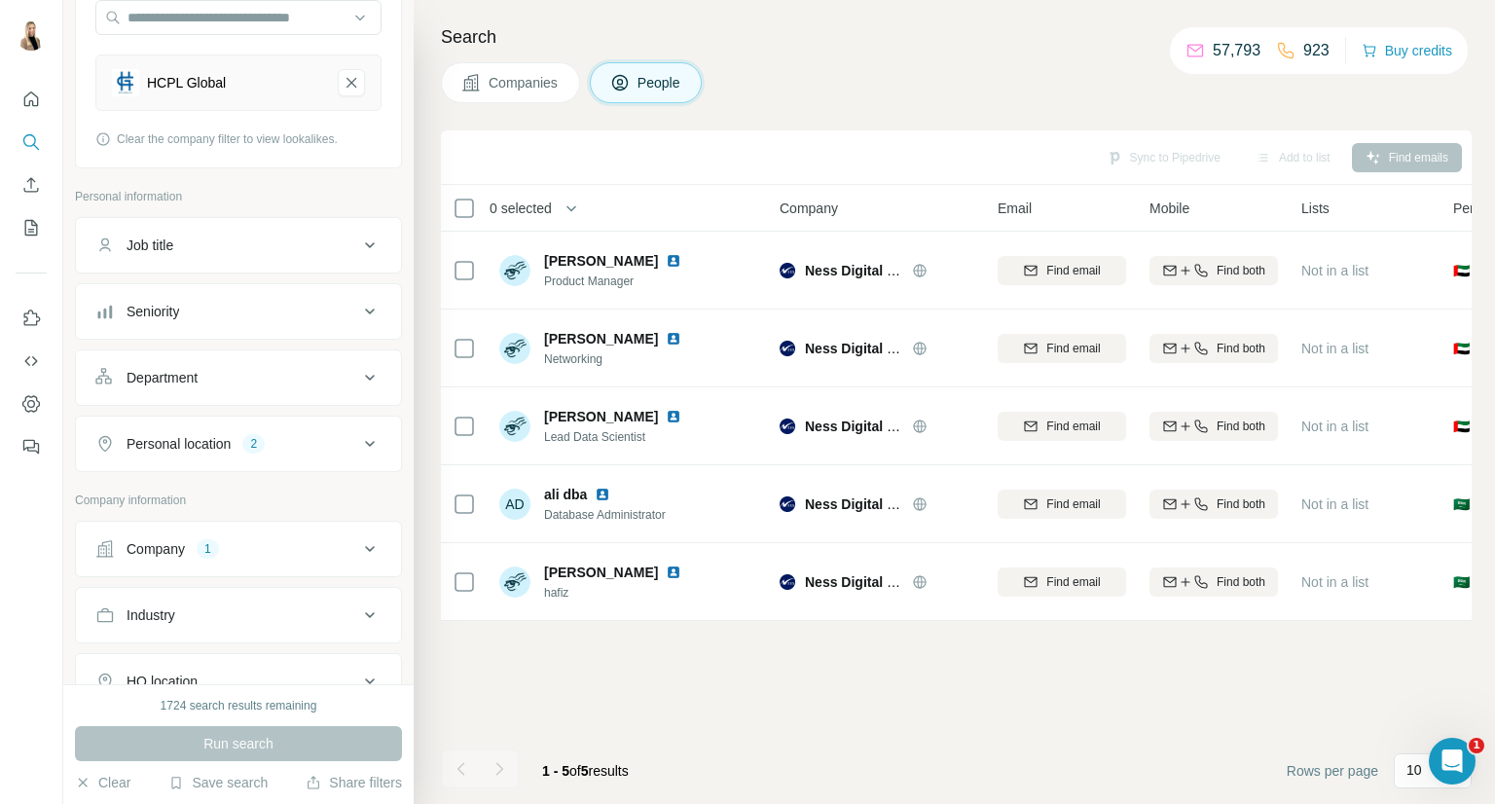
click at [532, 83] on span "Companies" at bounding box center [523, 82] width 71 height 19
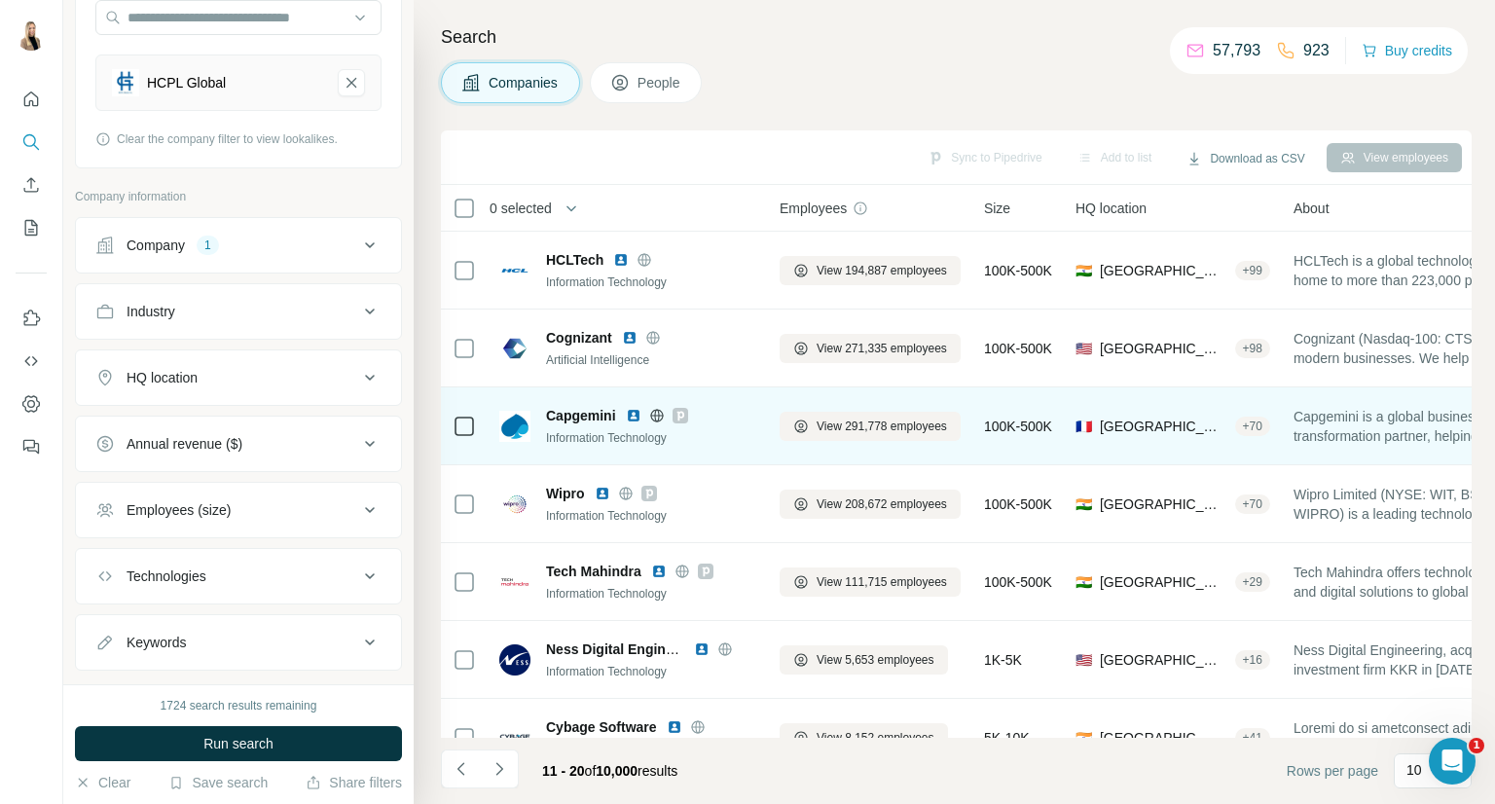
scroll to position [282, 0]
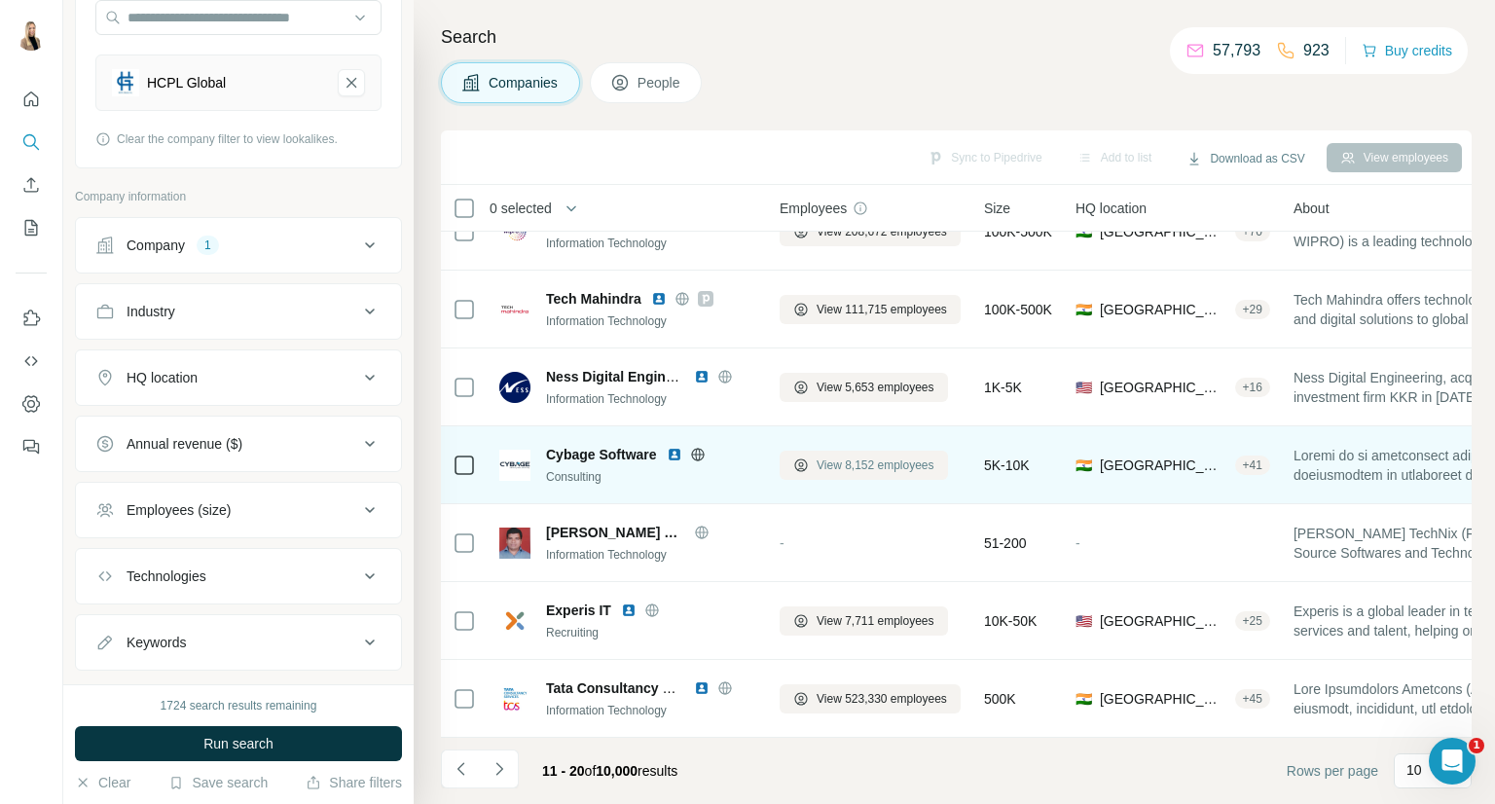
click at [880, 456] on span "View 8,152 employees" at bounding box center [875, 465] width 118 height 18
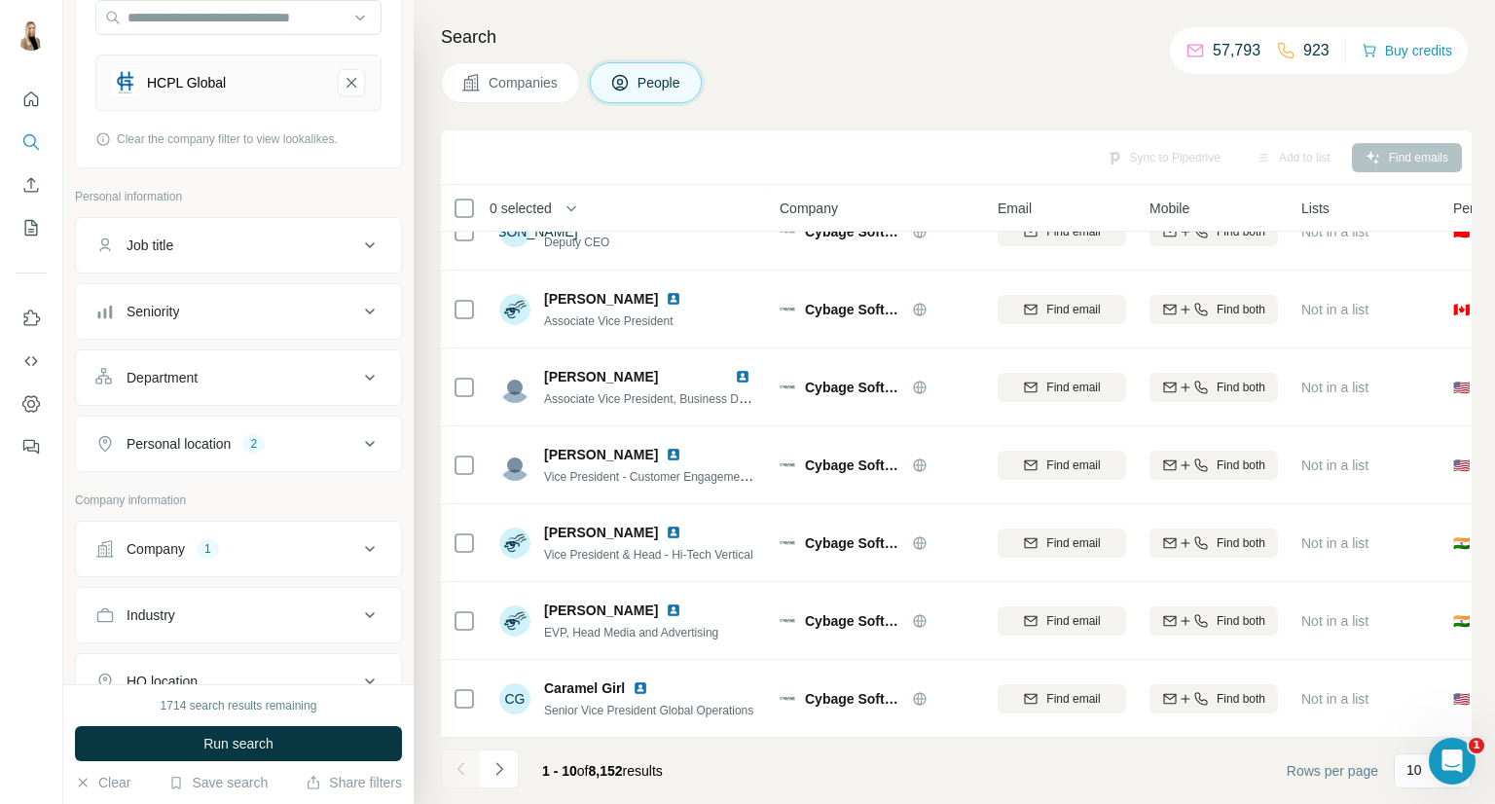
click at [288, 736] on button "Run search" at bounding box center [238, 743] width 327 height 35
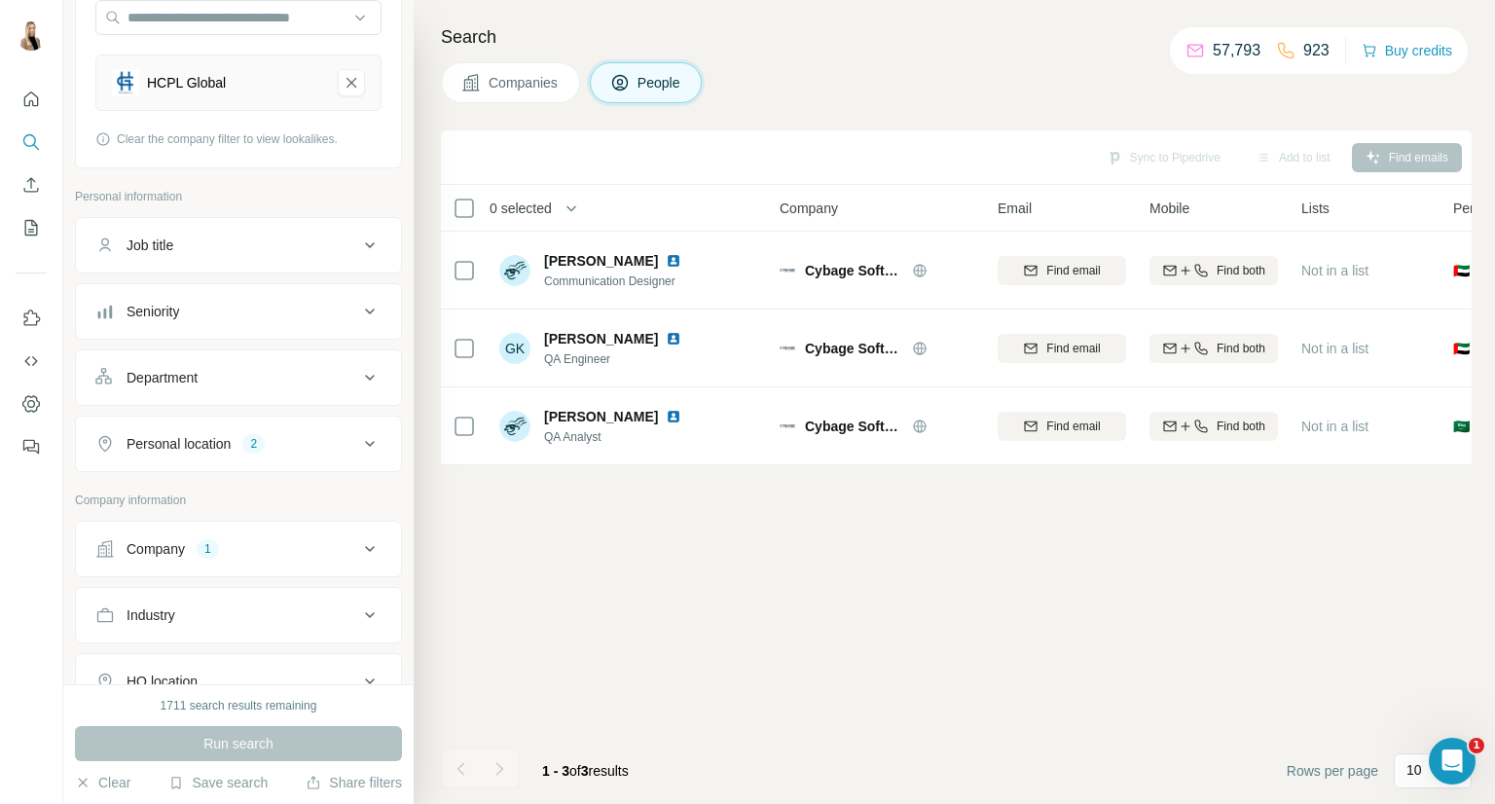
click at [514, 77] on span "Companies" at bounding box center [523, 82] width 71 height 19
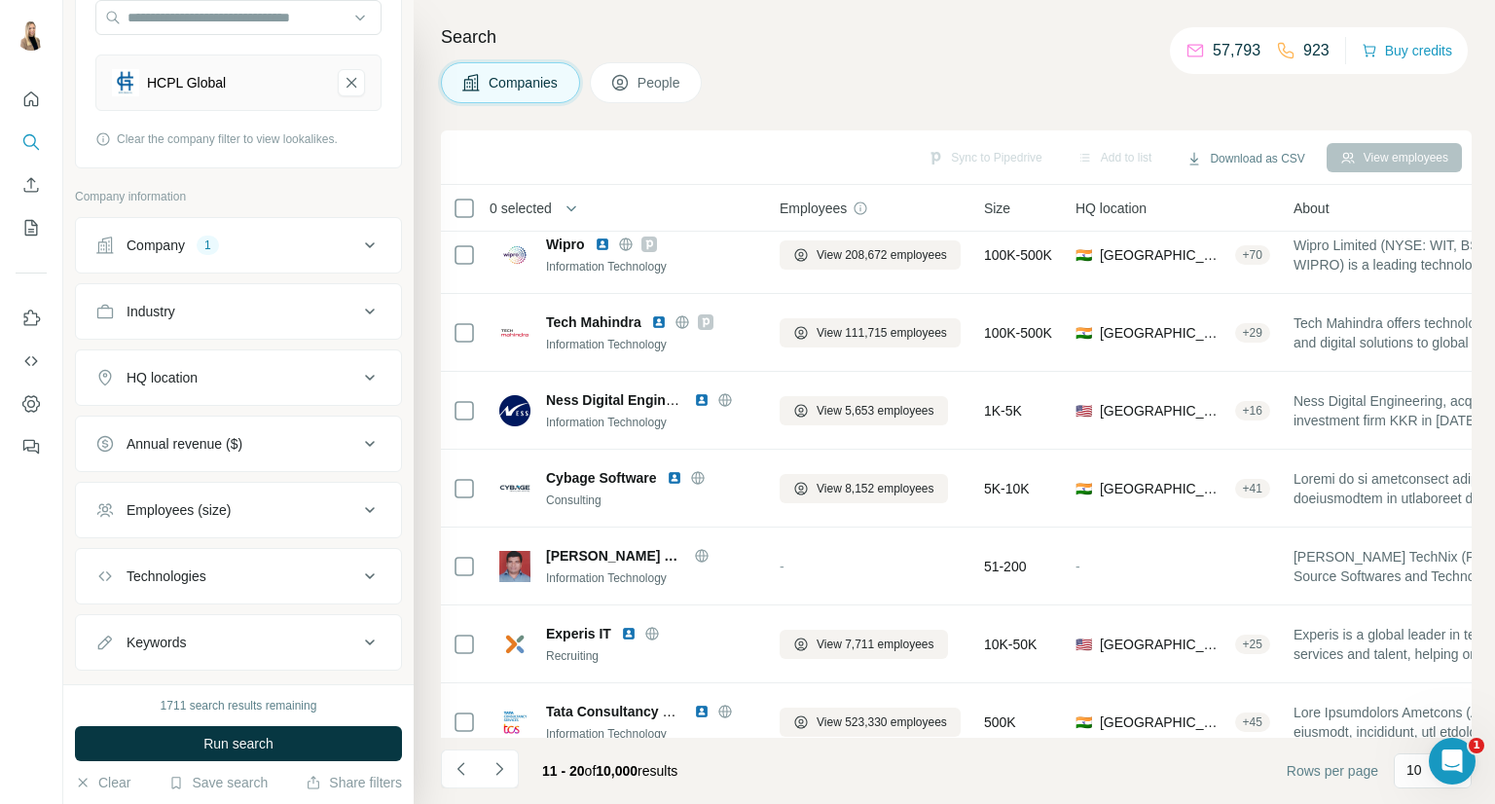
scroll to position [282, 0]
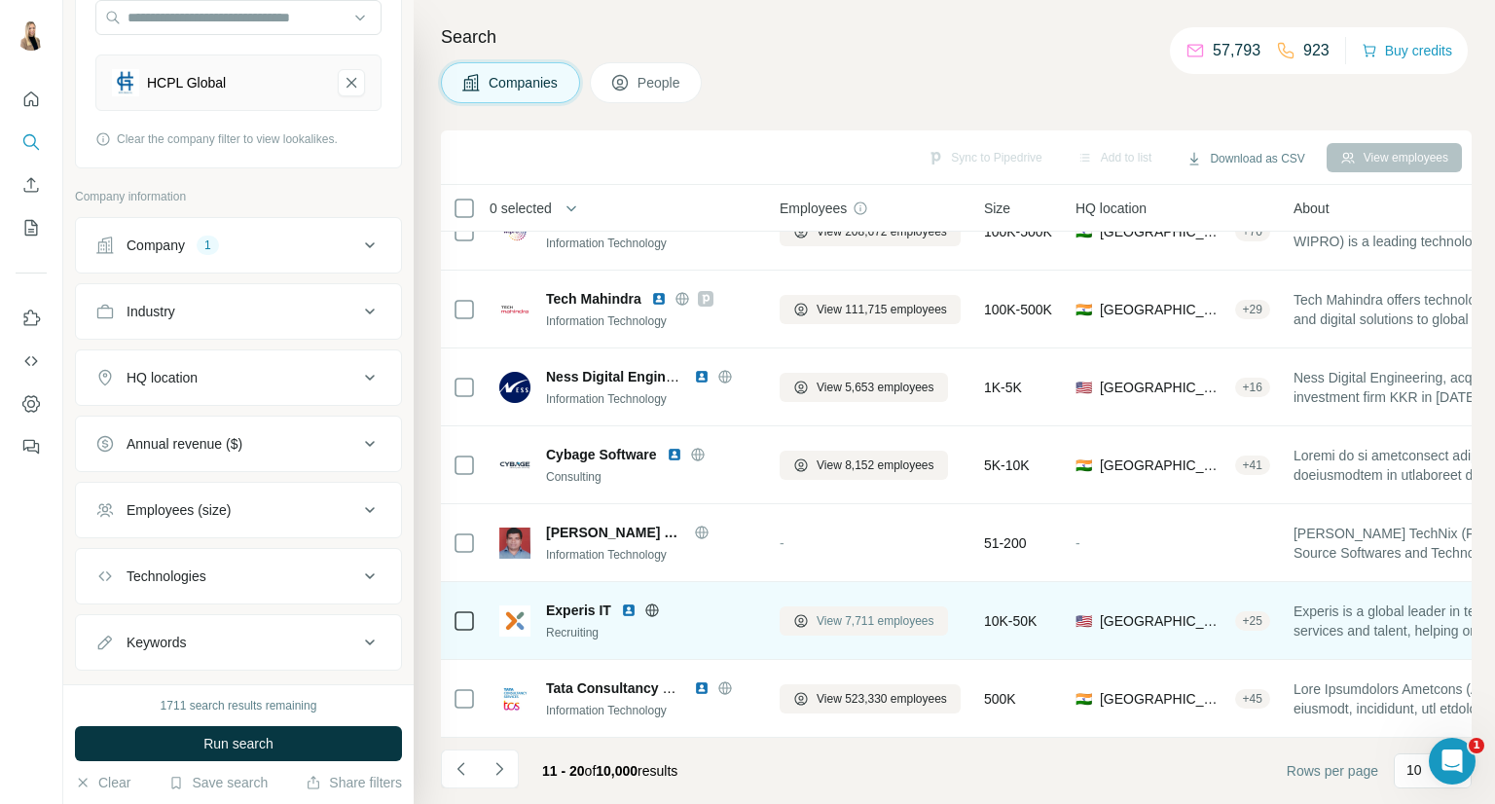
click at [845, 612] on span "View 7,711 employees" at bounding box center [875, 621] width 118 height 18
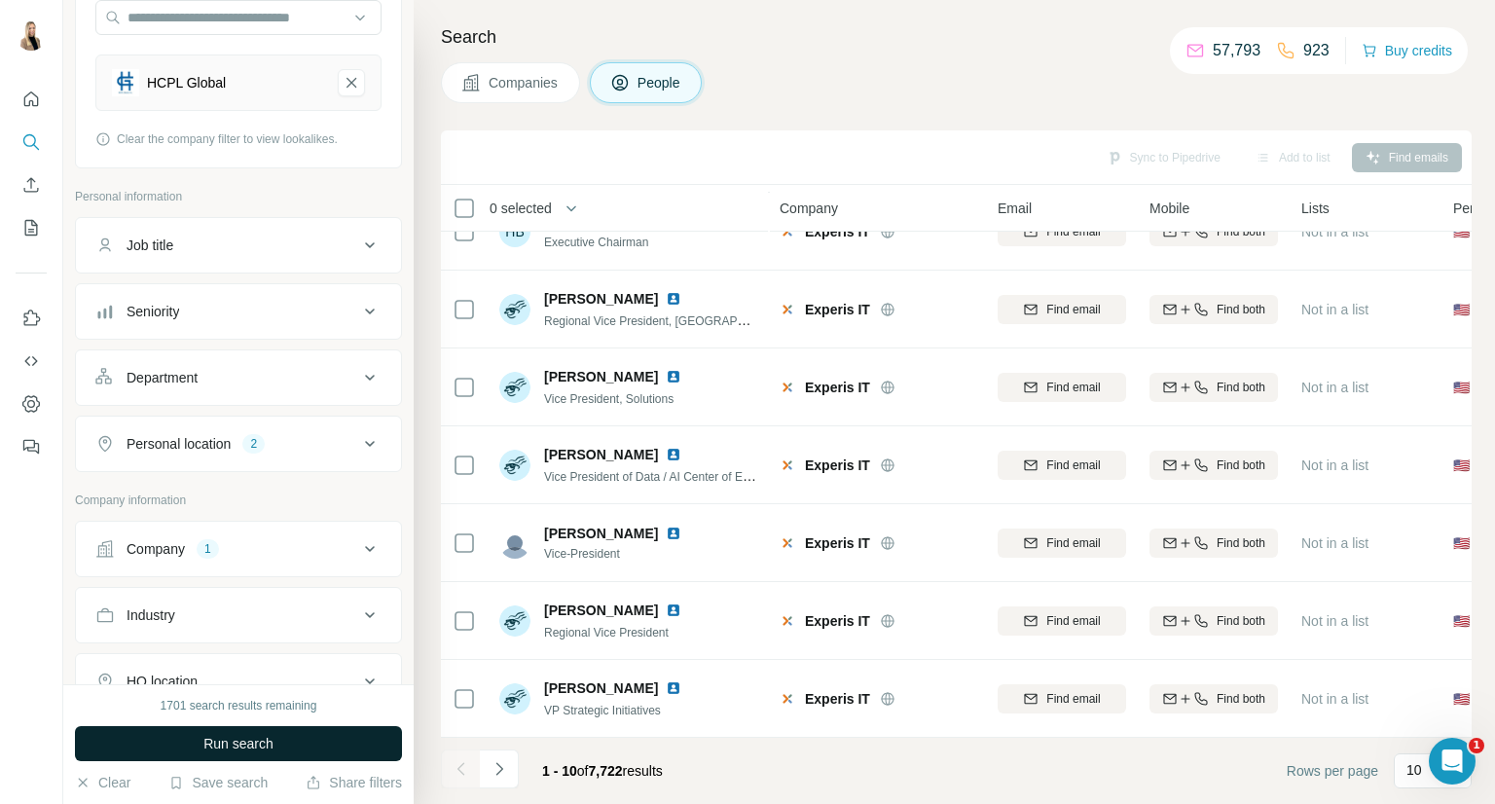
click at [252, 740] on span "Run search" at bounding box center [238, 743] width 70 height 19
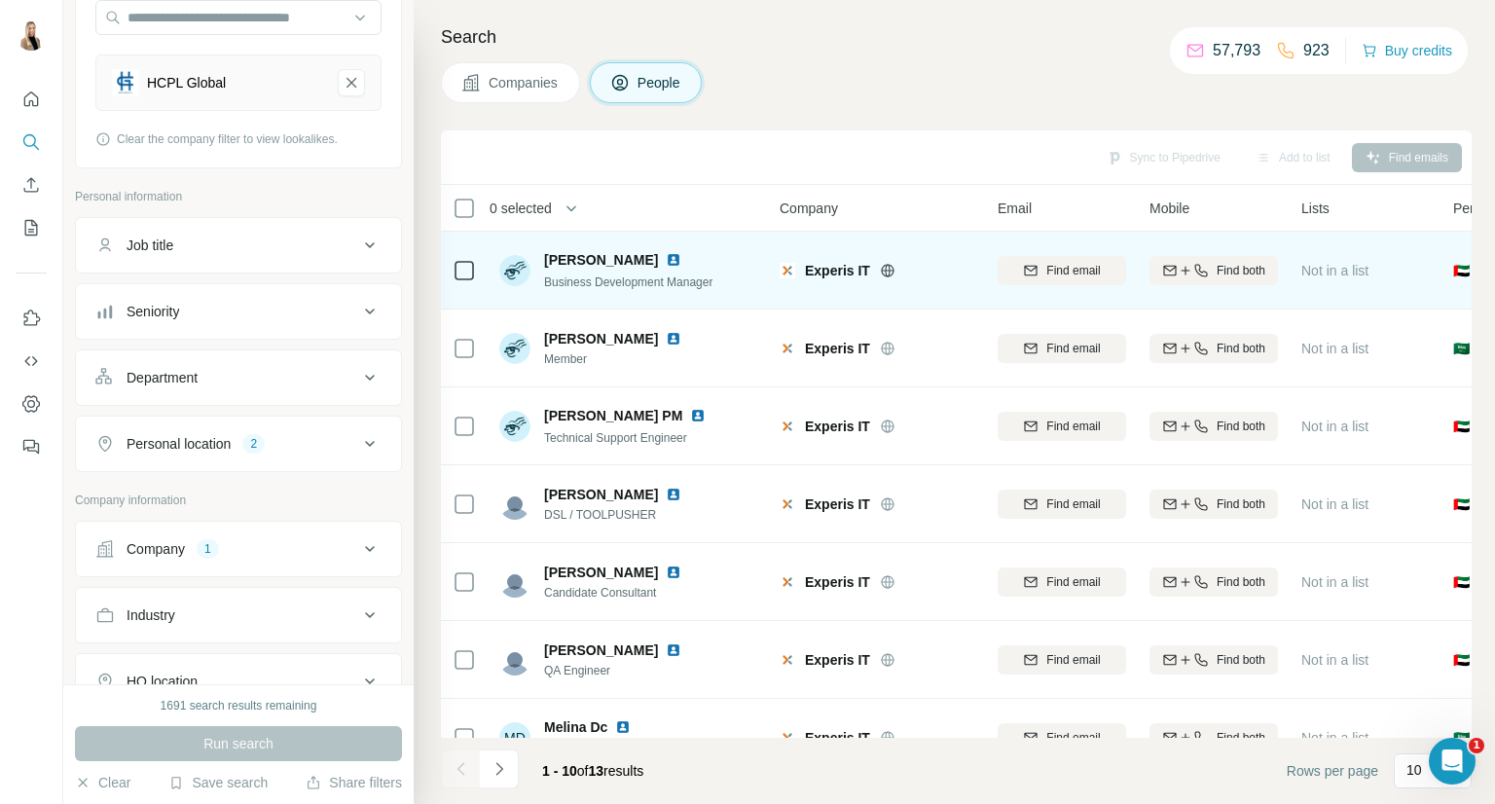
click at [666, 262] on img at bounding box center [674, 260] width 16 height 16
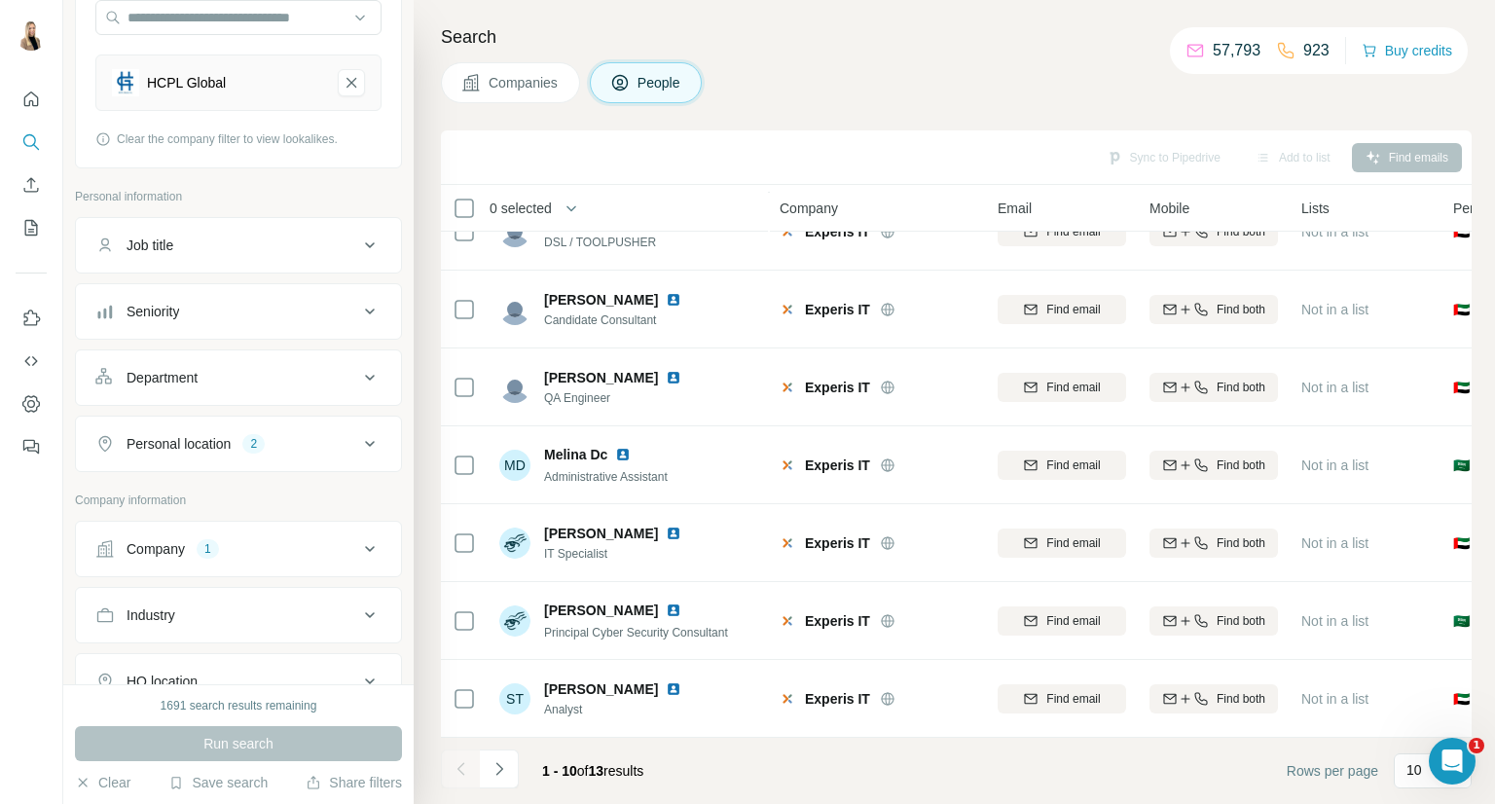
scroll to position [282, 0]
click at [513, 779] on button "Navigate to next page" at bounding box center [499, 768] width 39 height 39
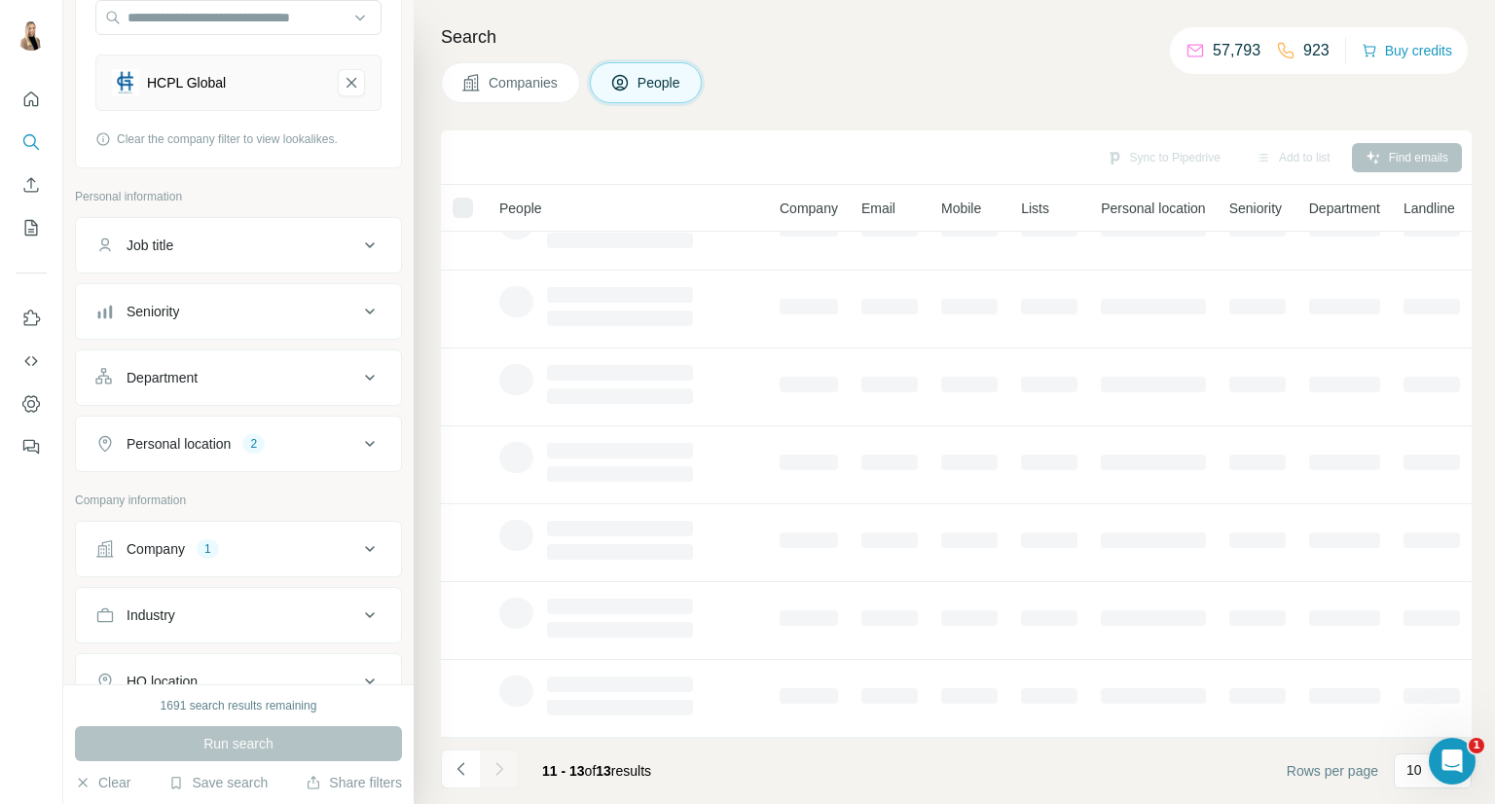
scroll to position [0, 0]
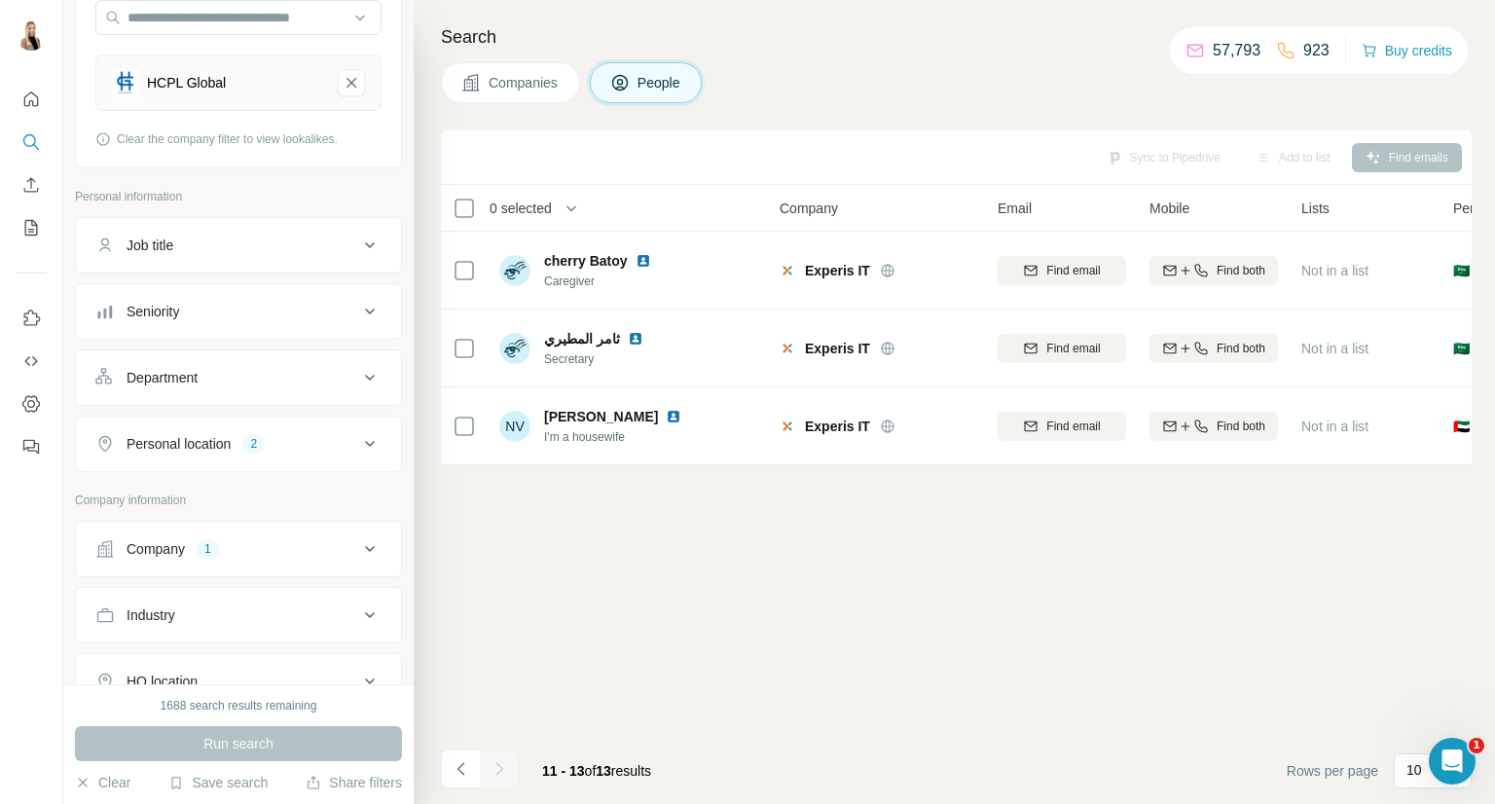
click at [513, 87] on span "Companies" at bounding box center [523, 82] width 71 height 19
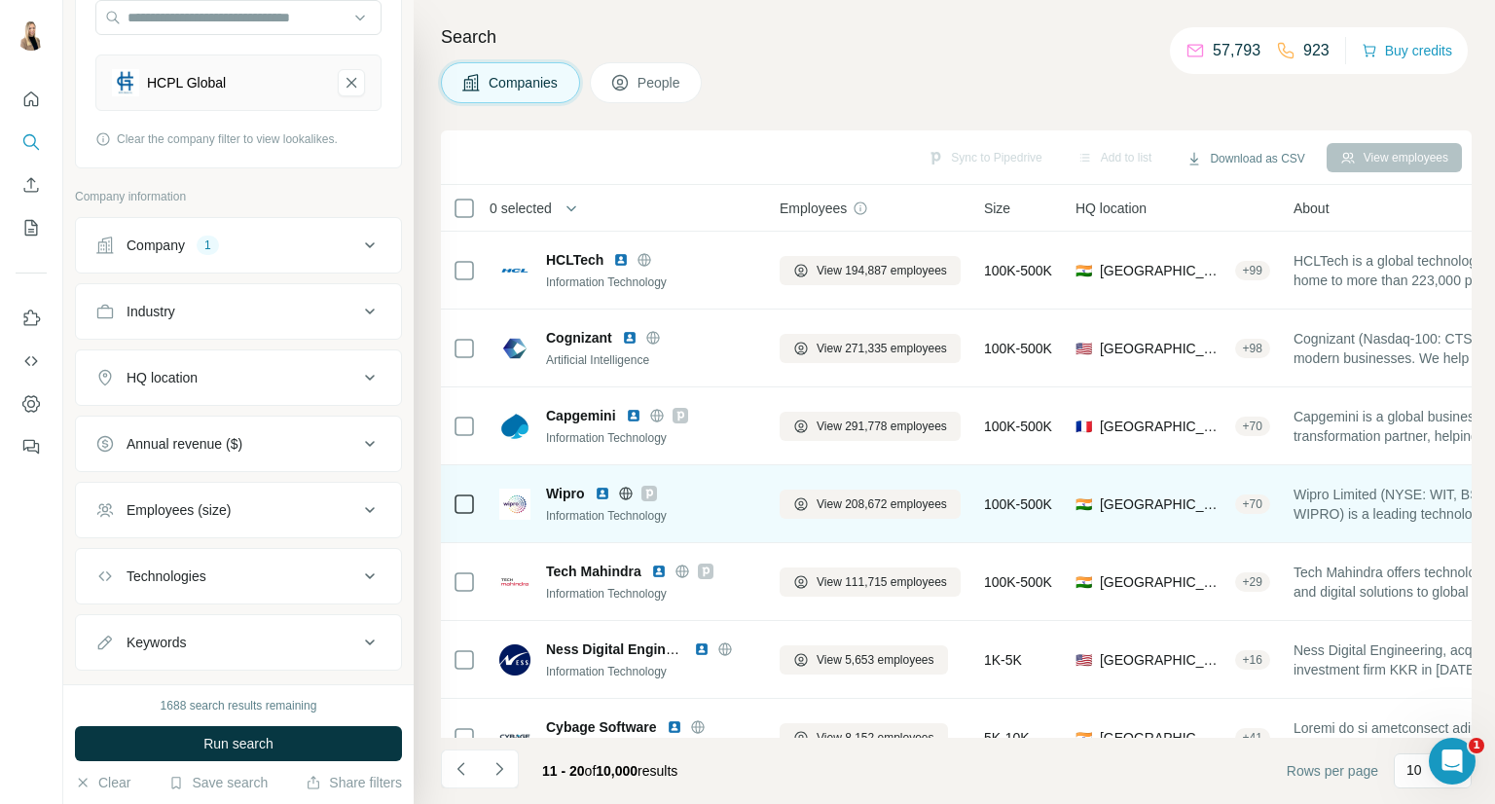
scroll to position [282, 0]
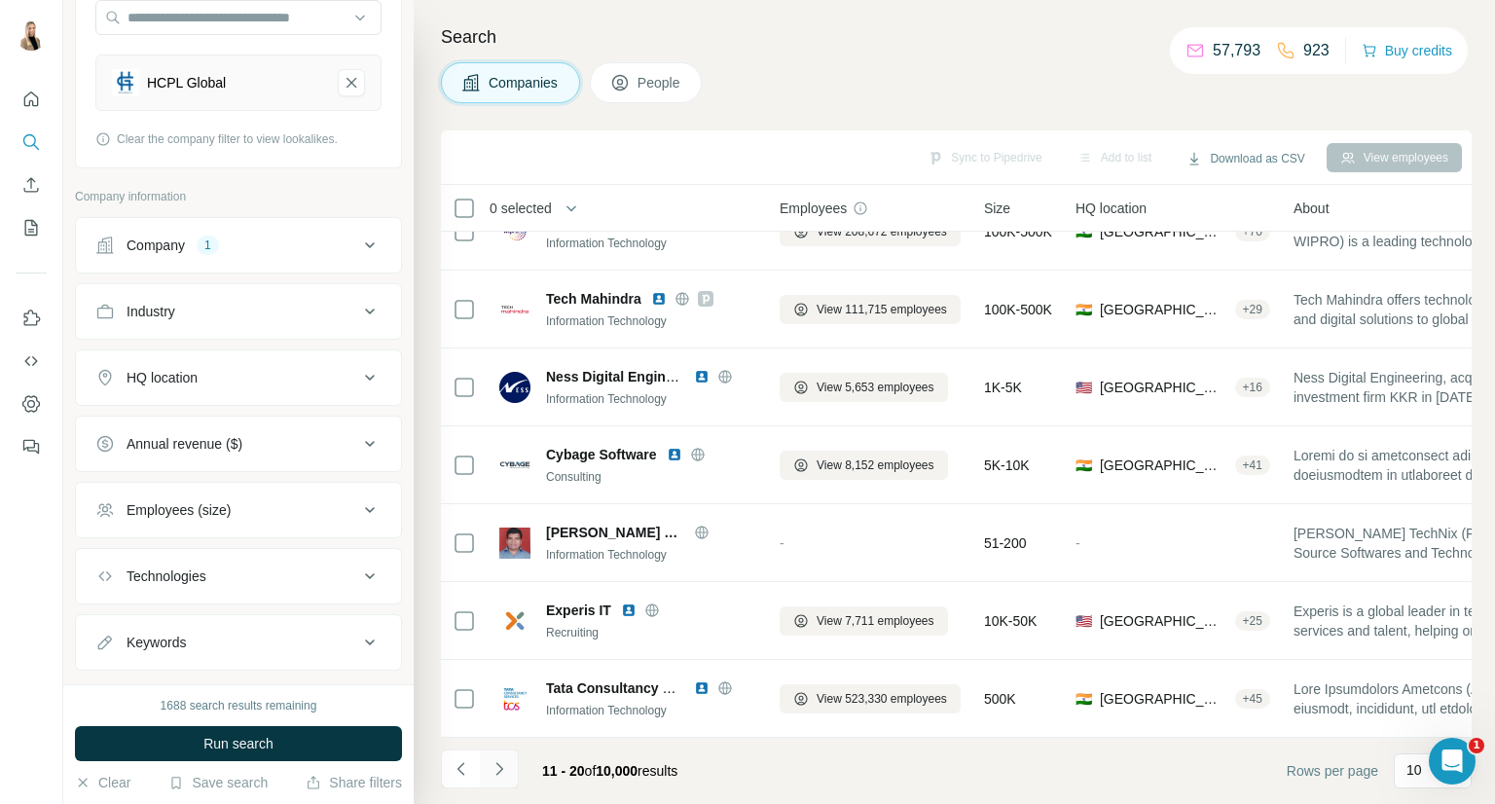
click at [496, 771] on icon "Navigate to next page" at bounding box center [498, 768] width 19 height 19
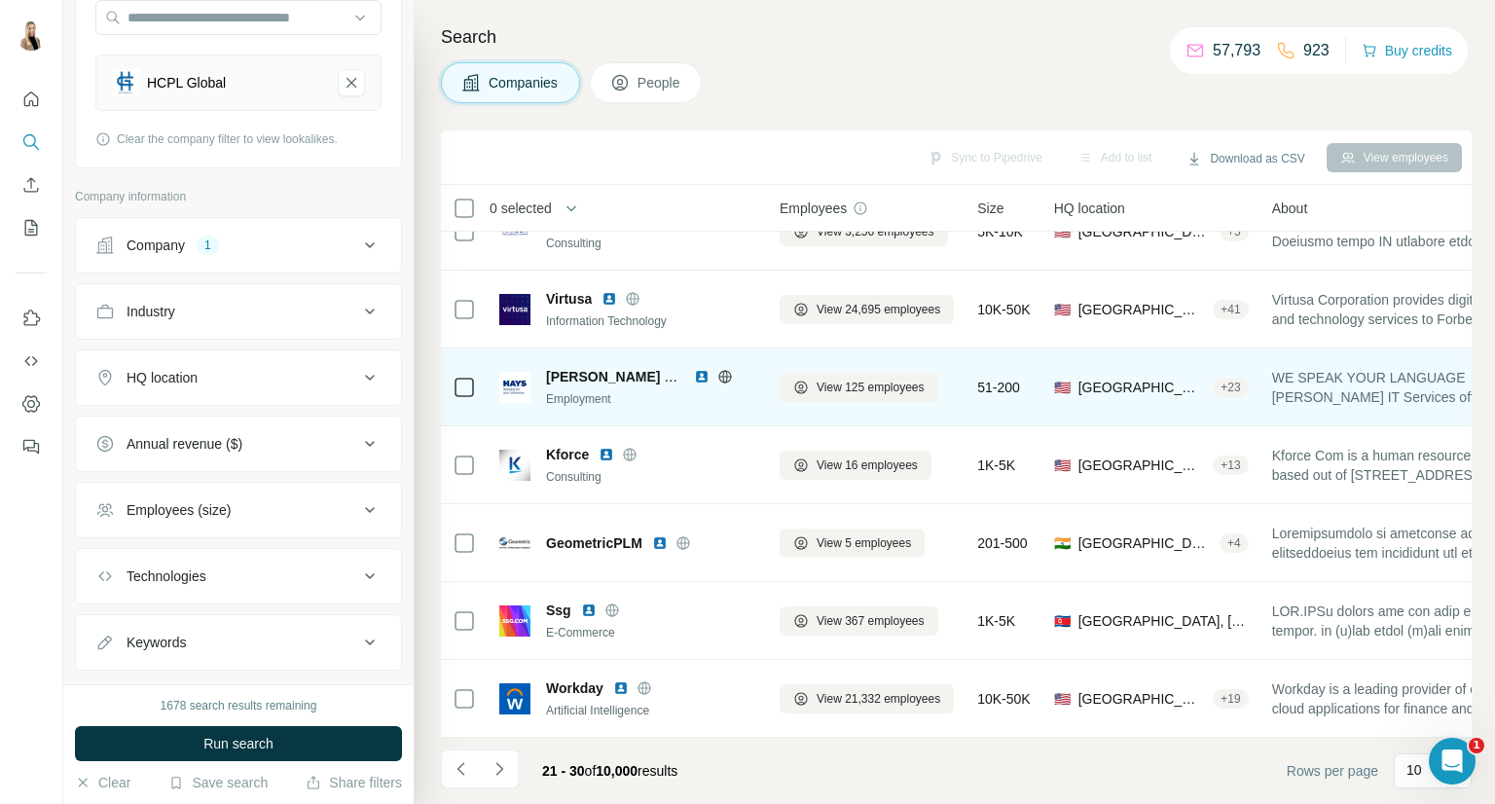
scroll to position [0, 0]
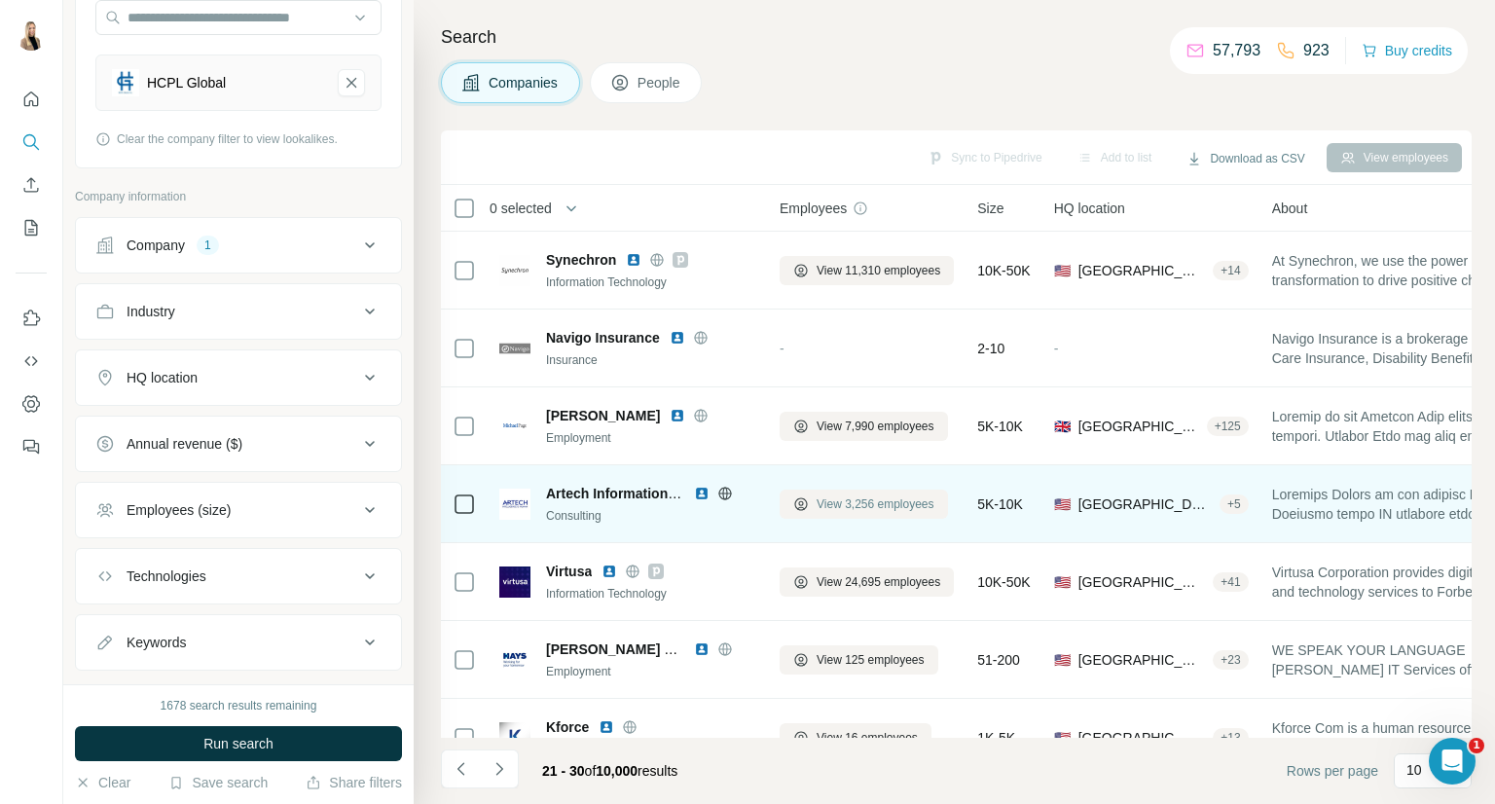
click at [863, 503] on span "View 3,256 employees" at bounding box center [875, 504] width 118 height 18
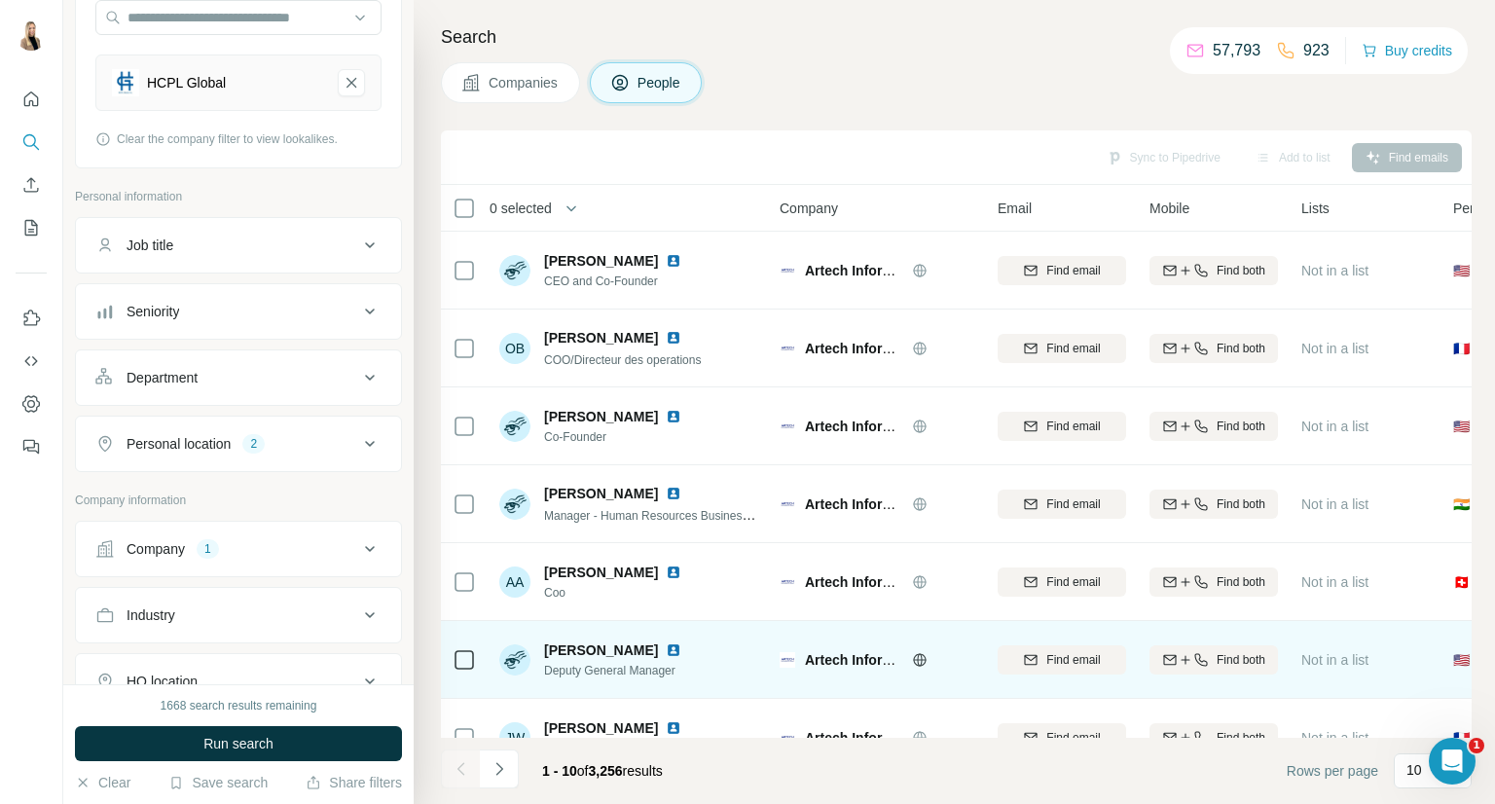
click at [666, 643] on img at bounding box center [674, 650] width 16 height 16
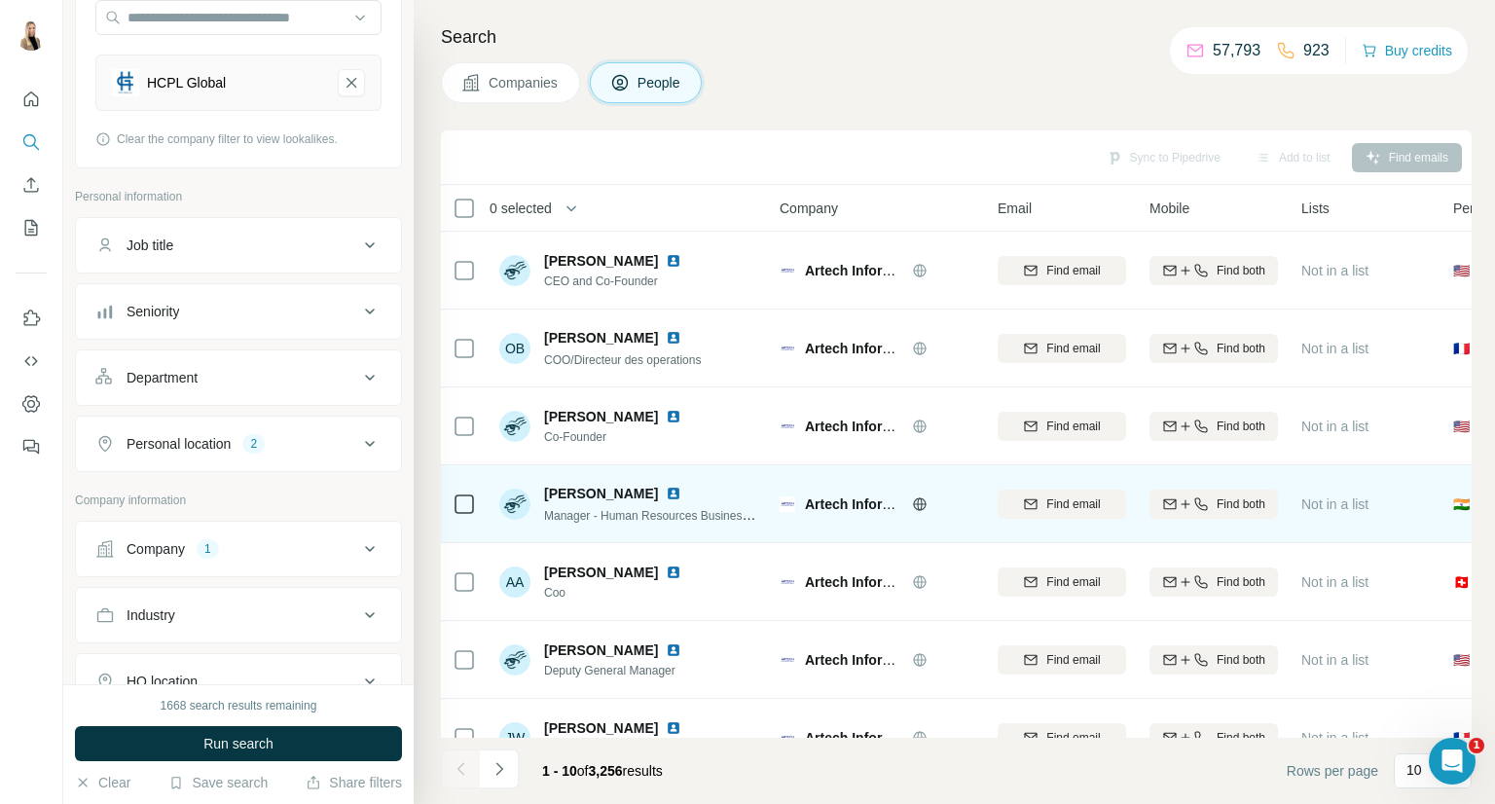
click at [666, 487] on img at bounding box center [674, 494] width 16 height 16
click at [1100, 507] on span "Find email" at bounding box center [1073, 504] width 54 height 18
